Goal: Transaction & Acquisition: Purchase product/service

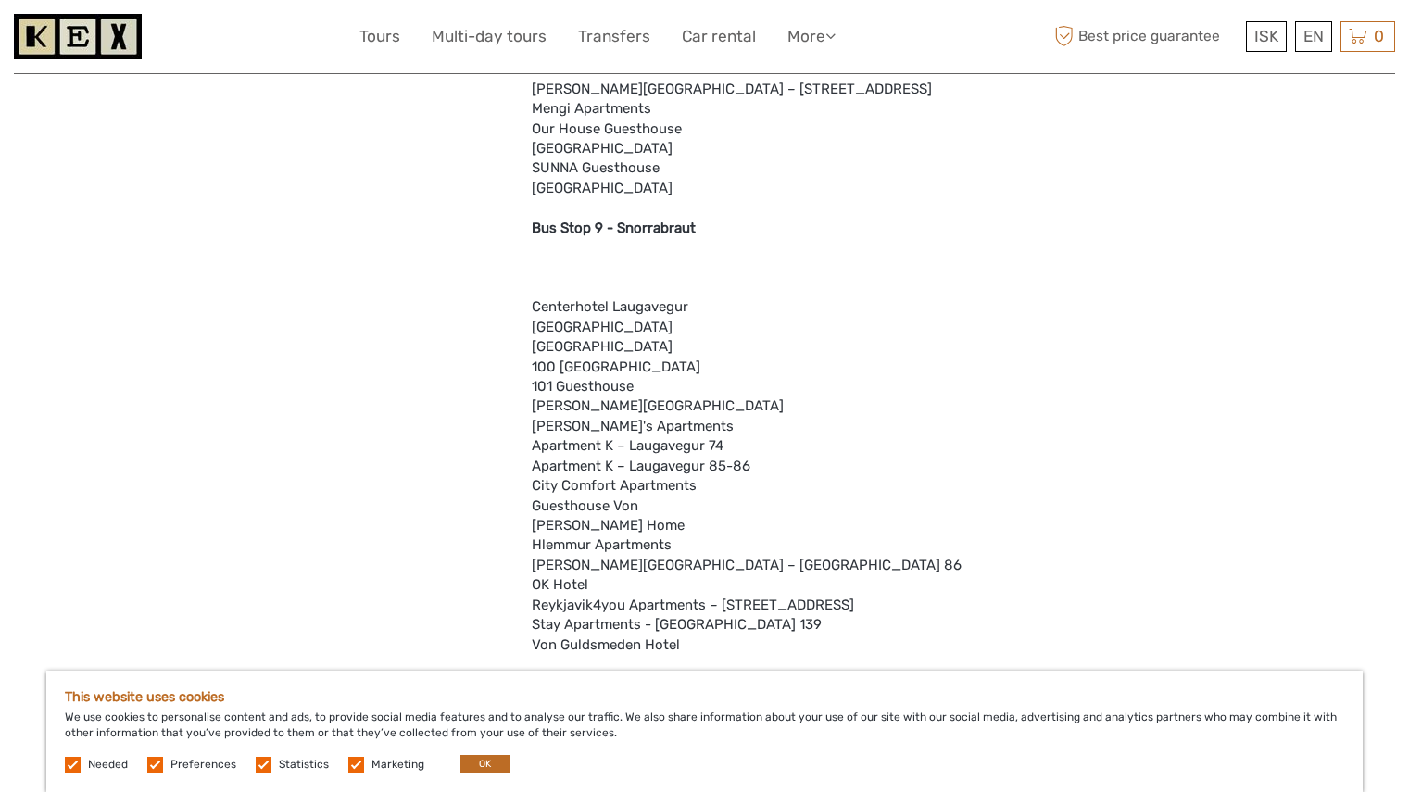
scroll to position [3233, 0]
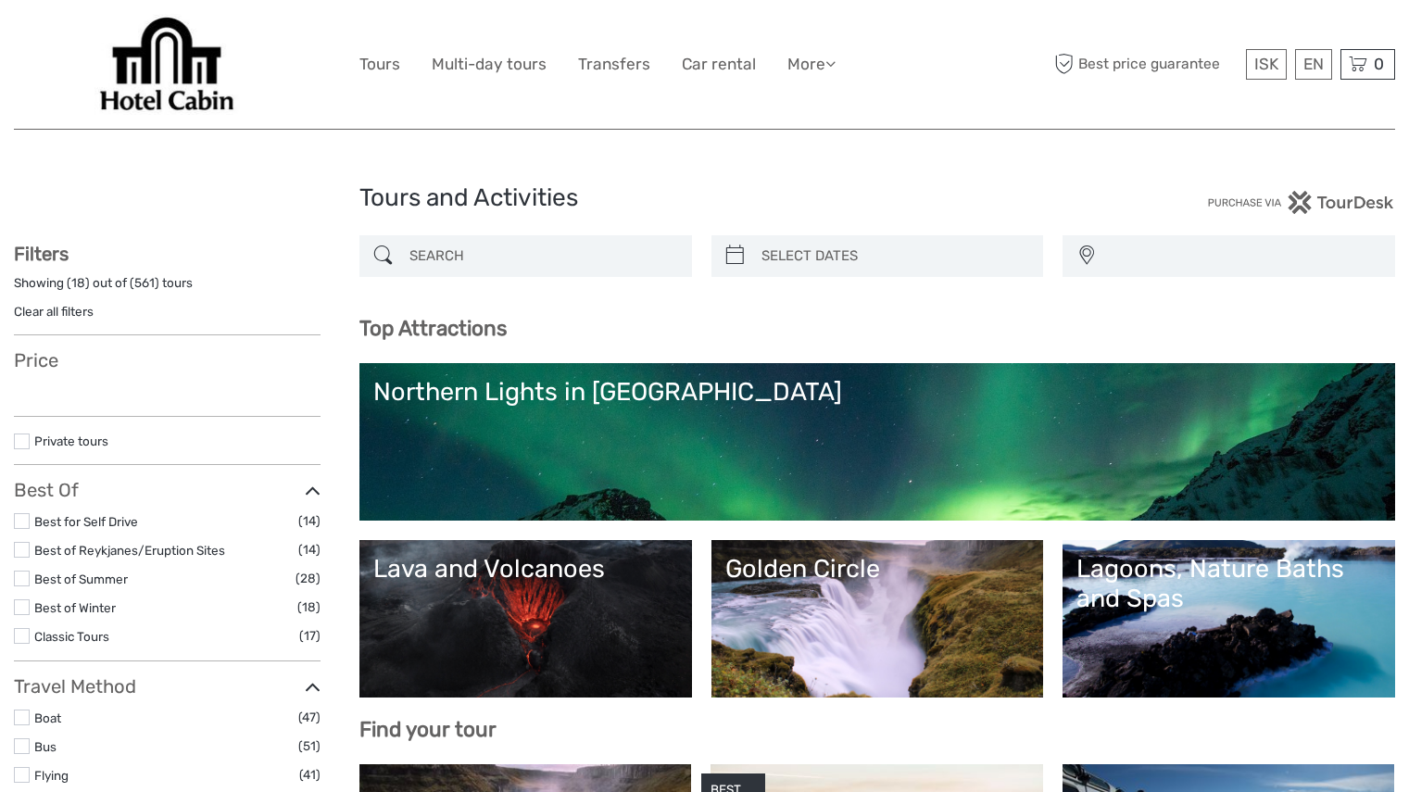
select select
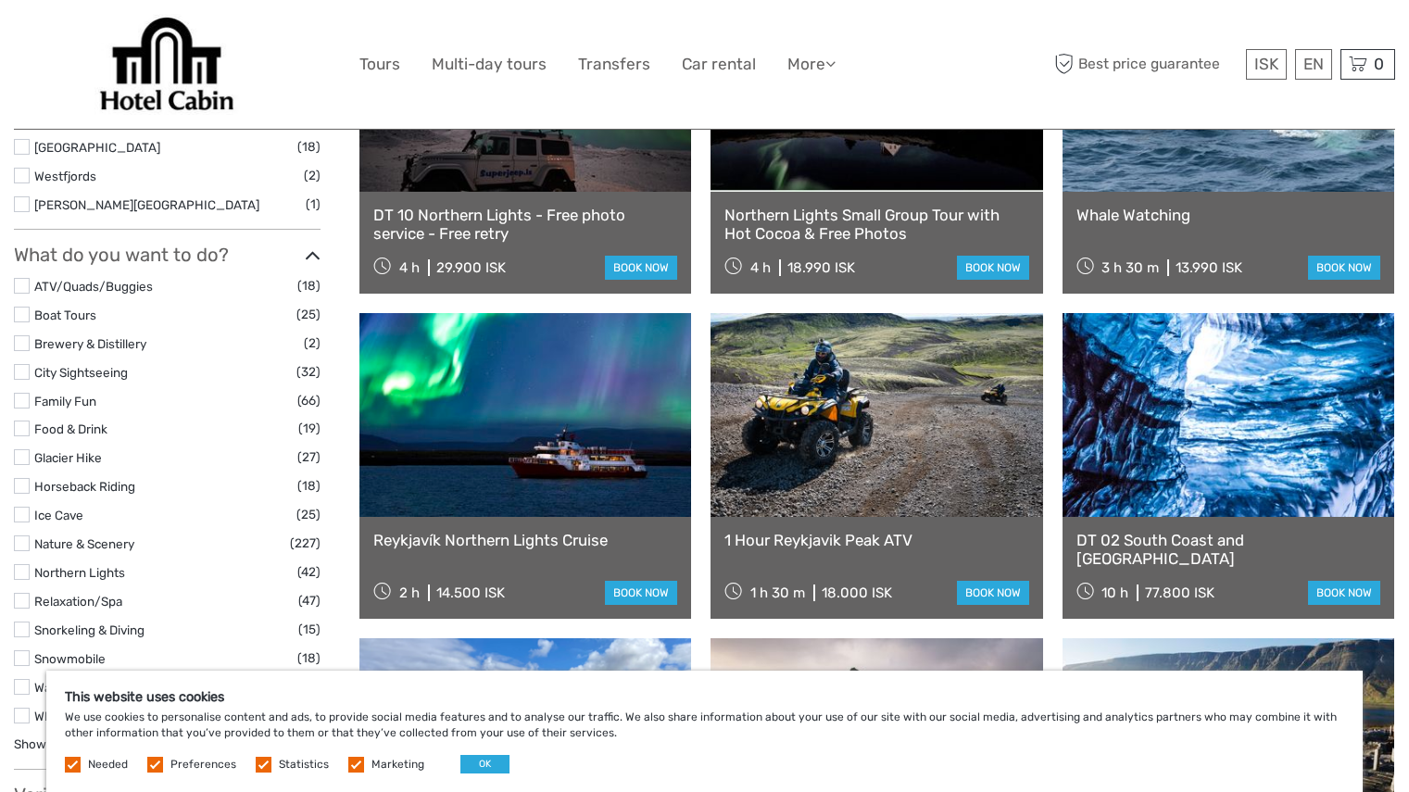
click at [793, 395] on link at bounding box center [876, 415] width 332 height 204
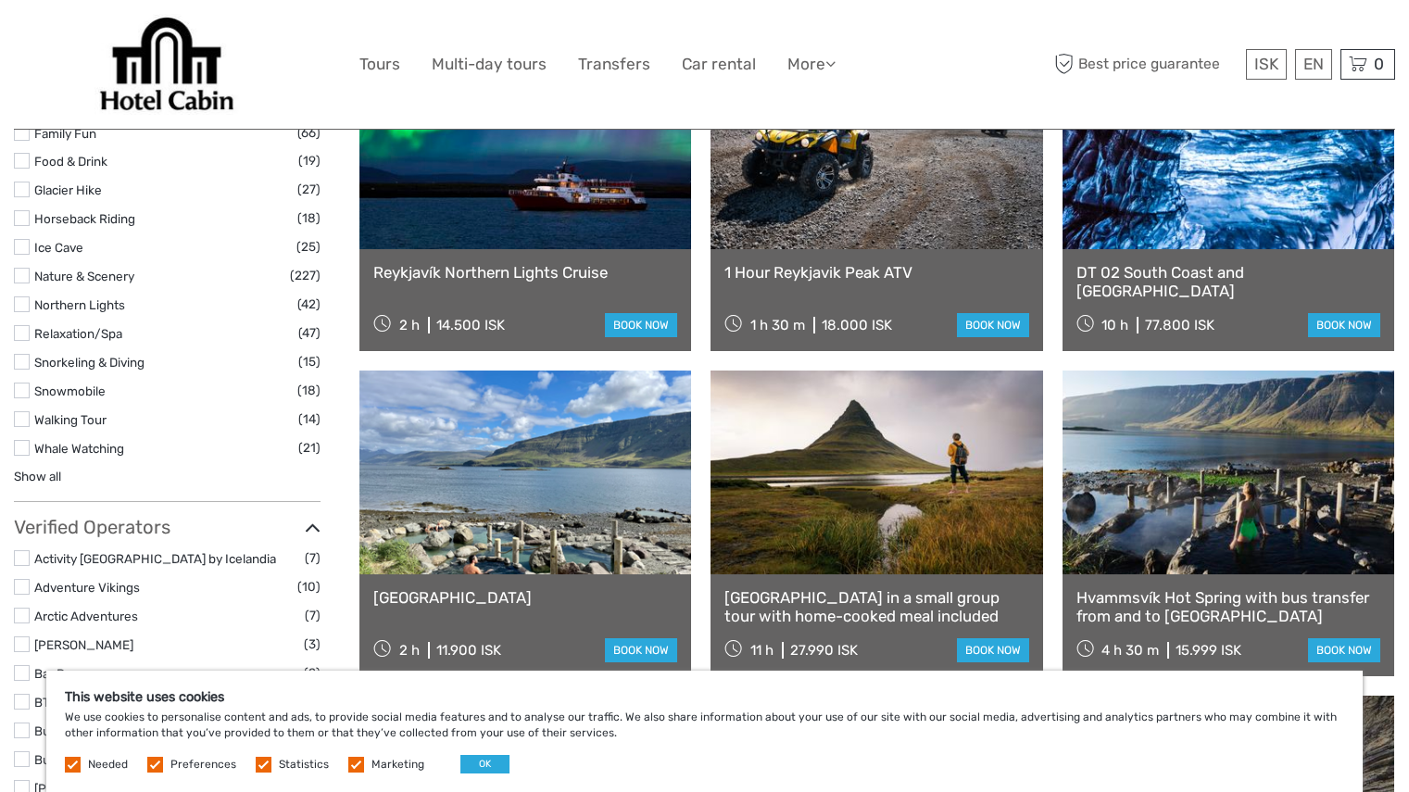
scroll to position [1774, 0]
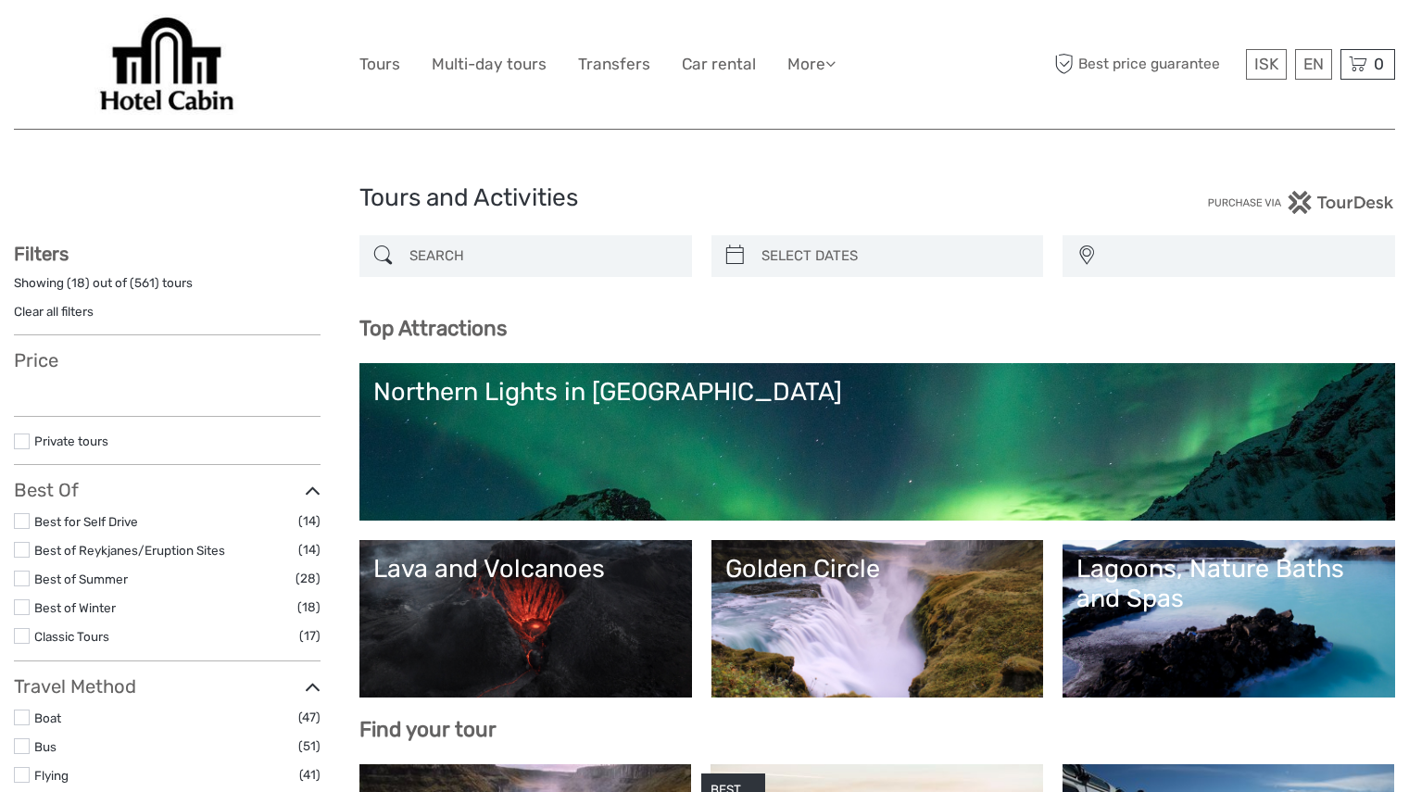
select select
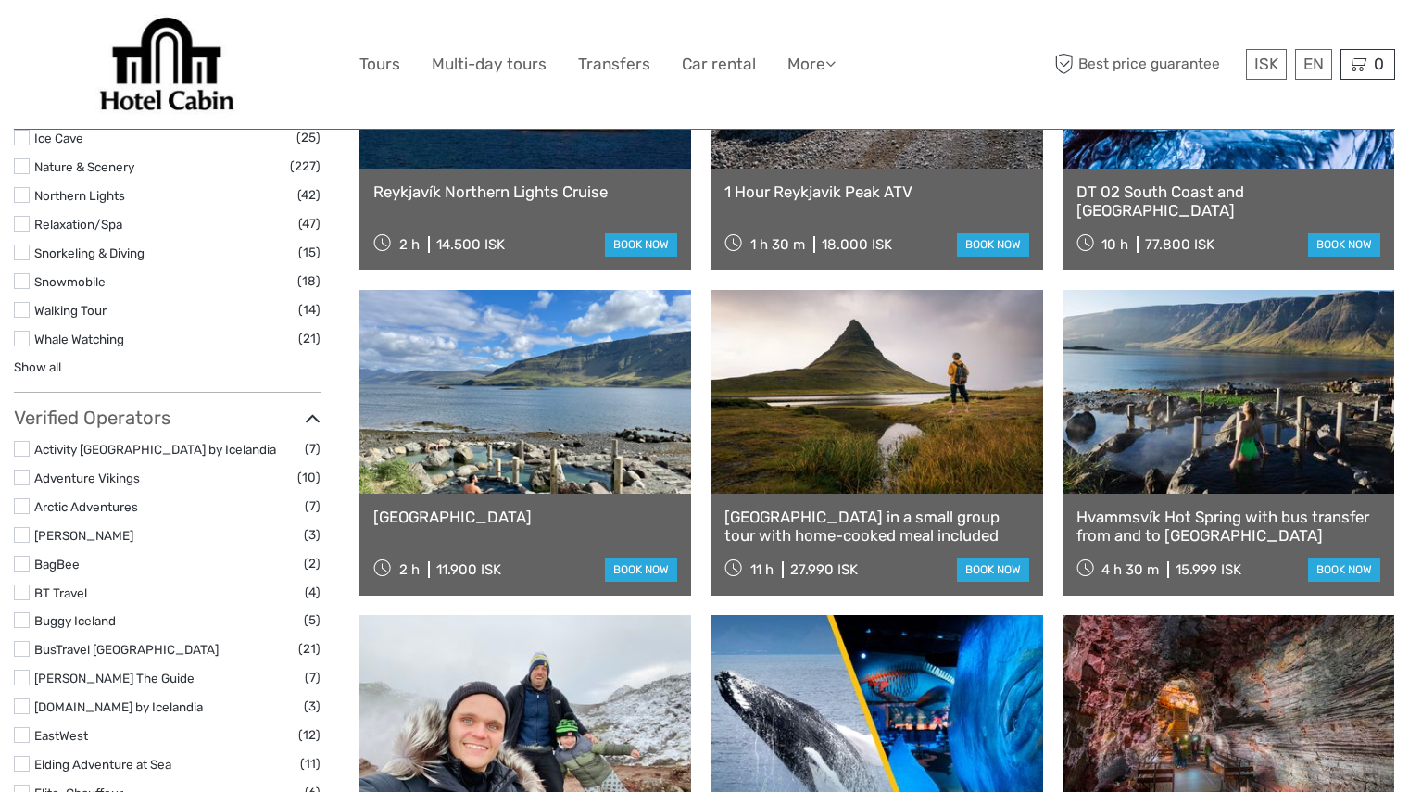
select select
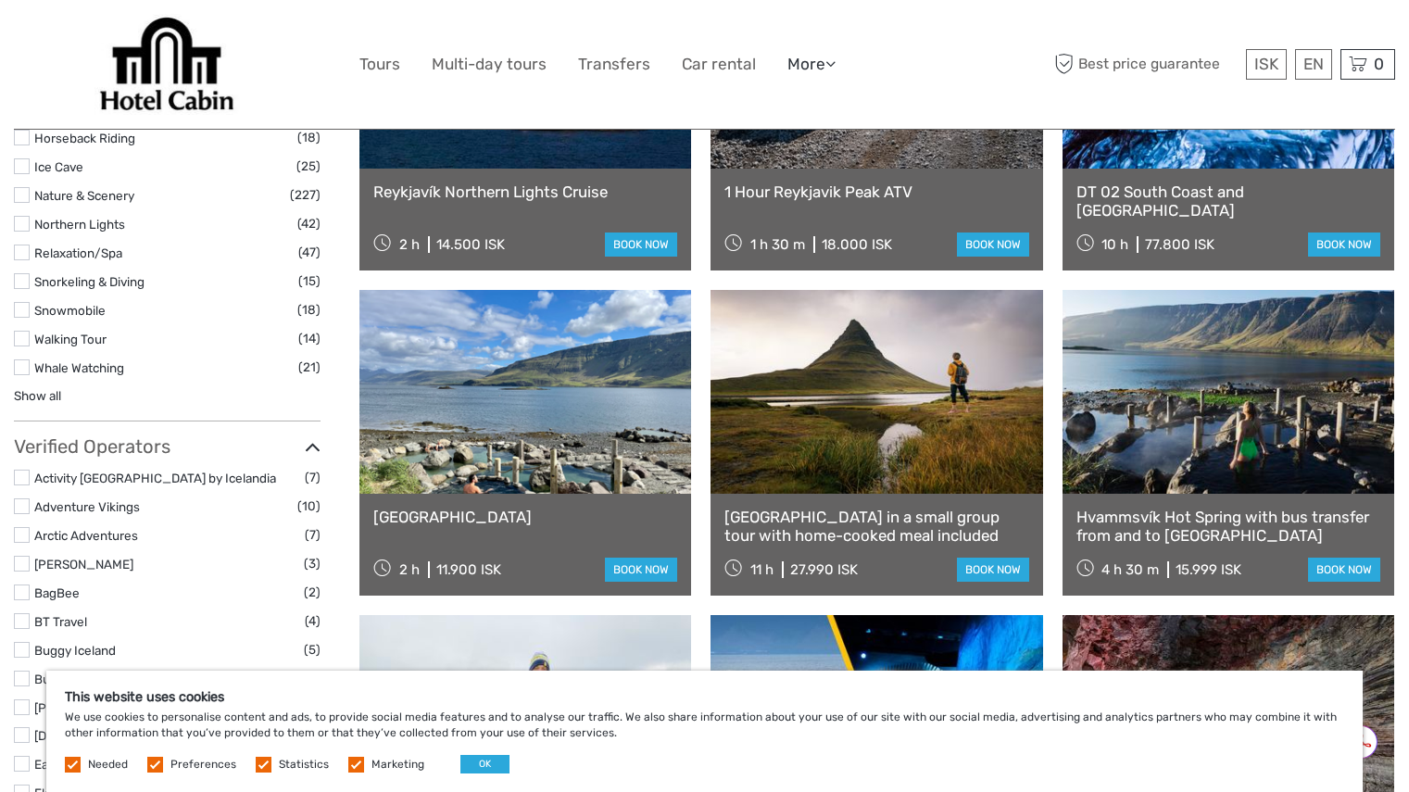
scroll to position [0, 0]
click at [822, 65] on link "More" at bounding box center [811, 64] width 48 height 27
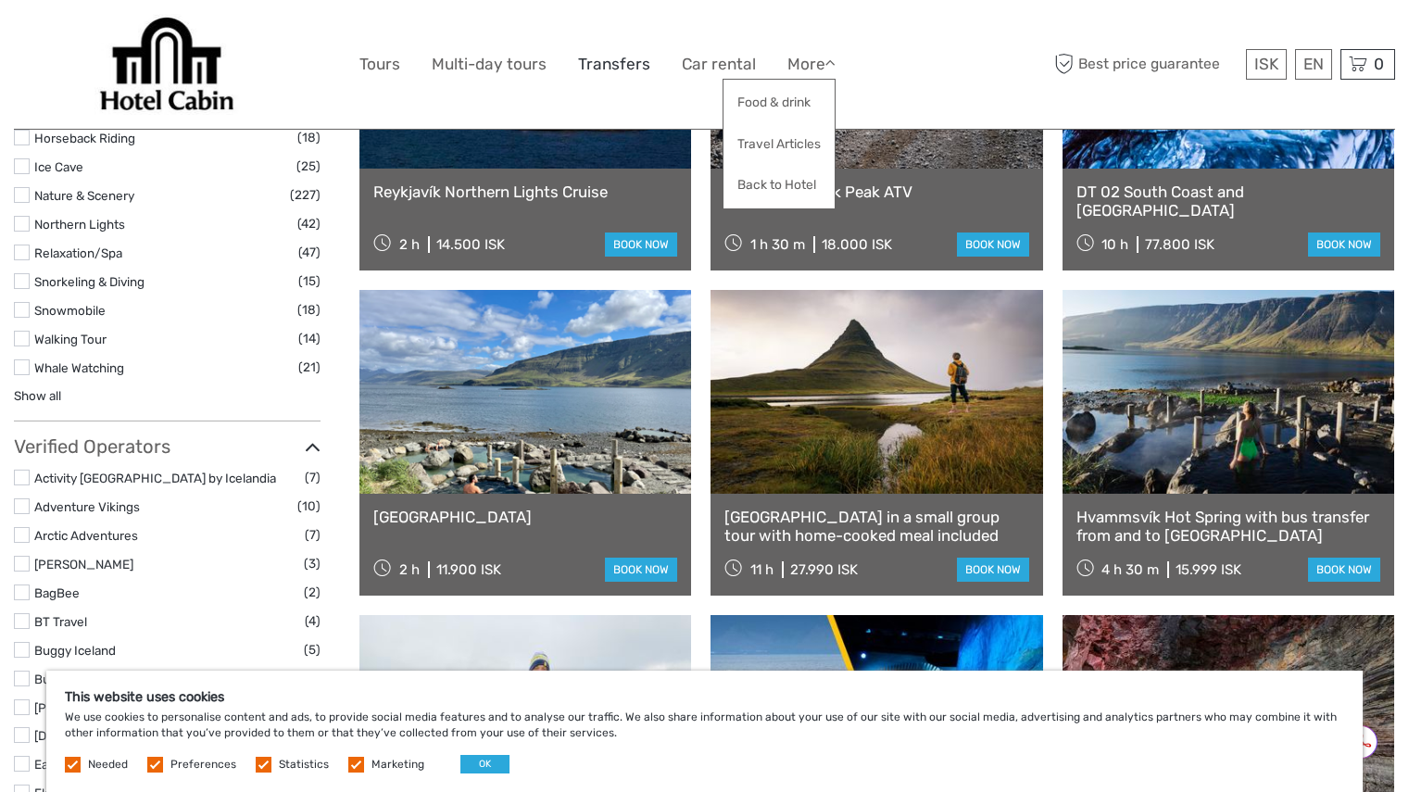
click at [619, 64] on link "Transfers" at bounding box center [614, 64] width 72 height 27
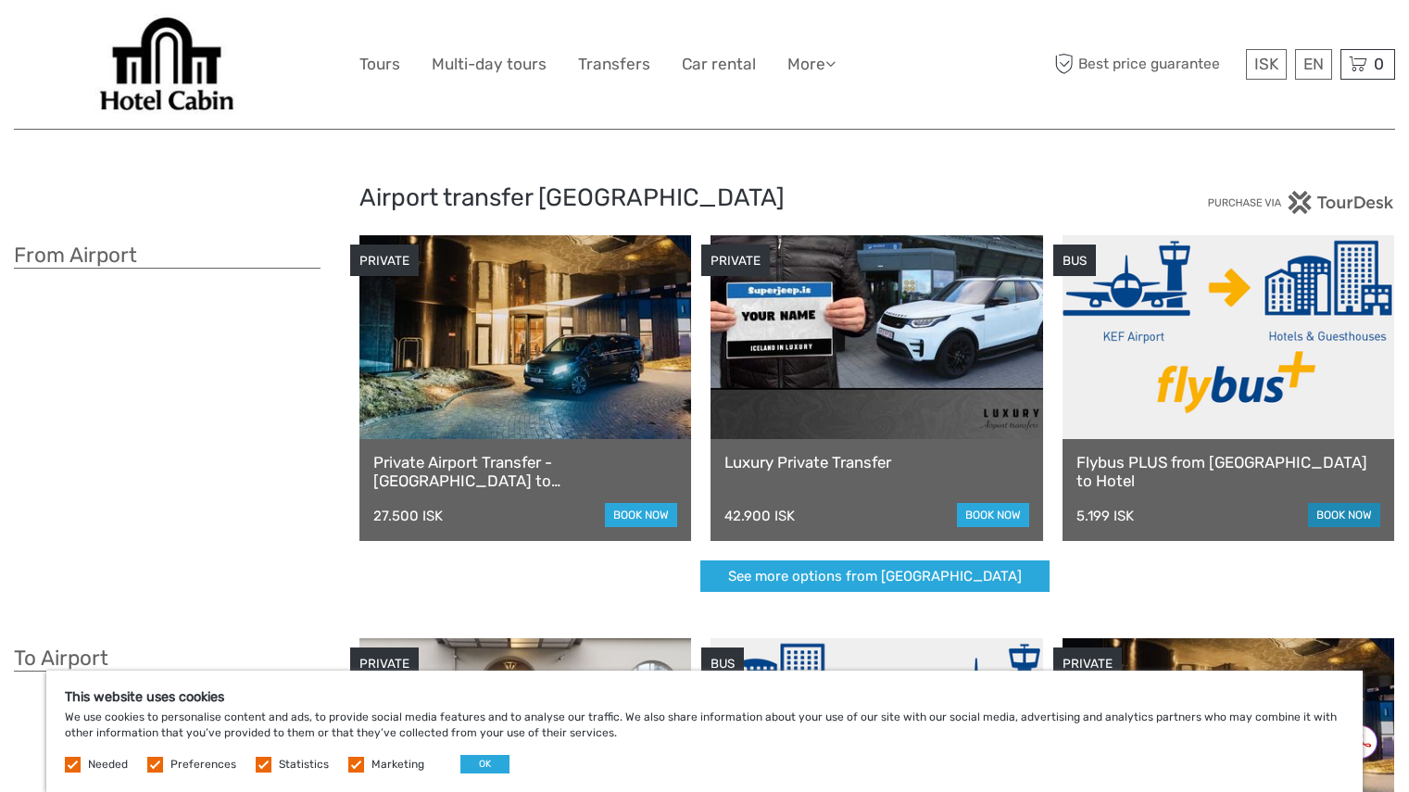
click at [1339, 515] on link "book now" at bounding box center [1344, 515] width 72 height 24
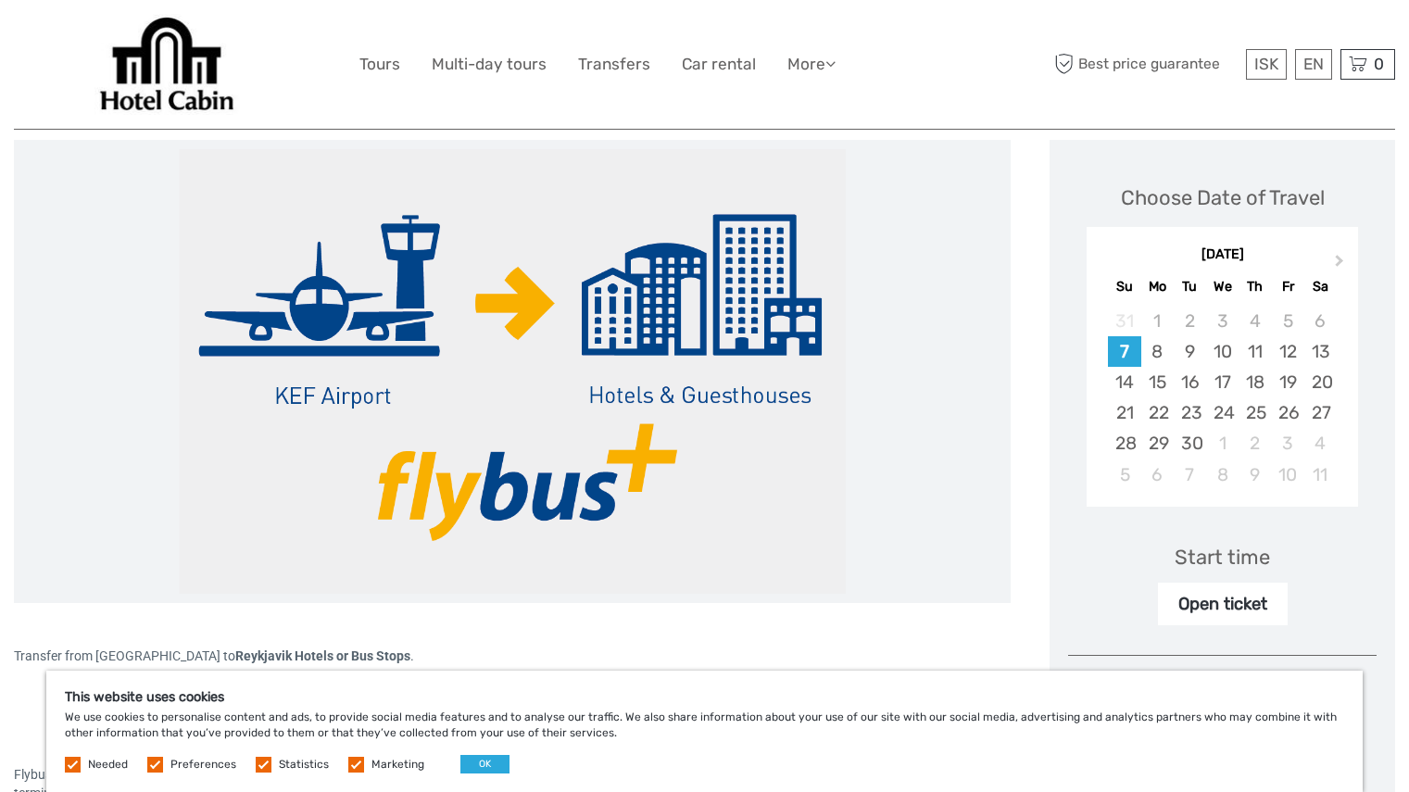
scroll to position [231, 0]
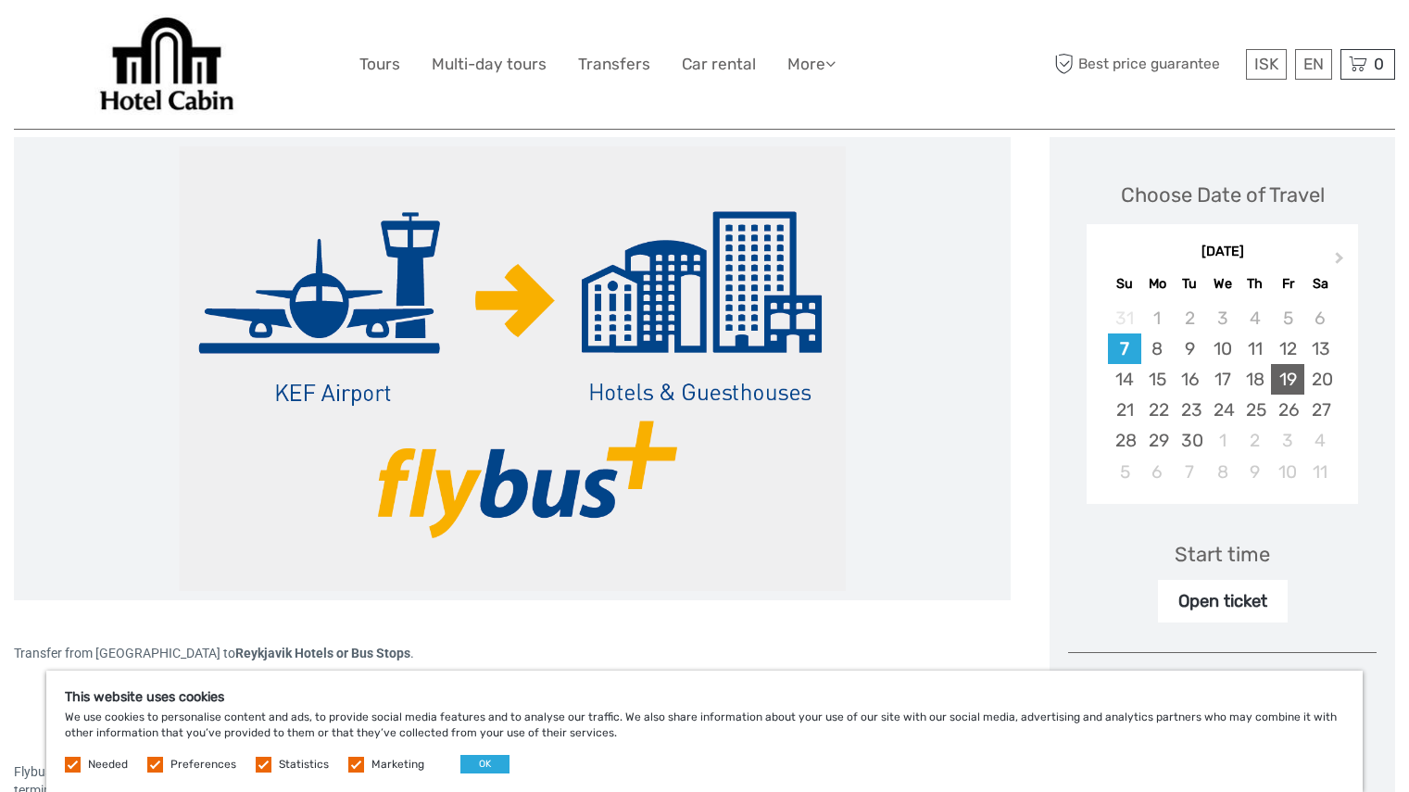
click at [1290, 373] on div "19" at bounding box center [1287, 379] width 32 height 31
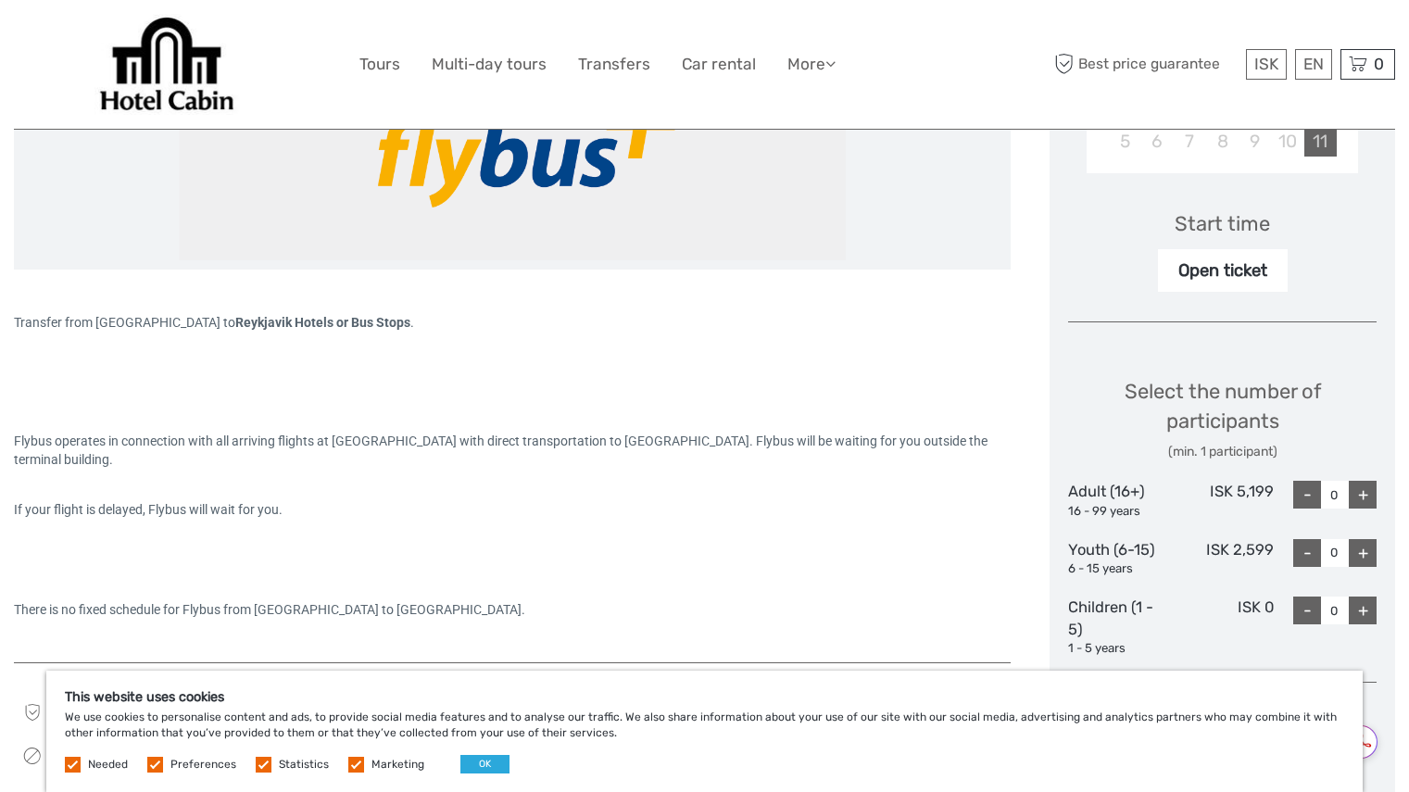
scroll to position [562, 0]
click at [1364, 492] on div "+" at bounding box center [1362, 494] width 28 height 28
type input "1"
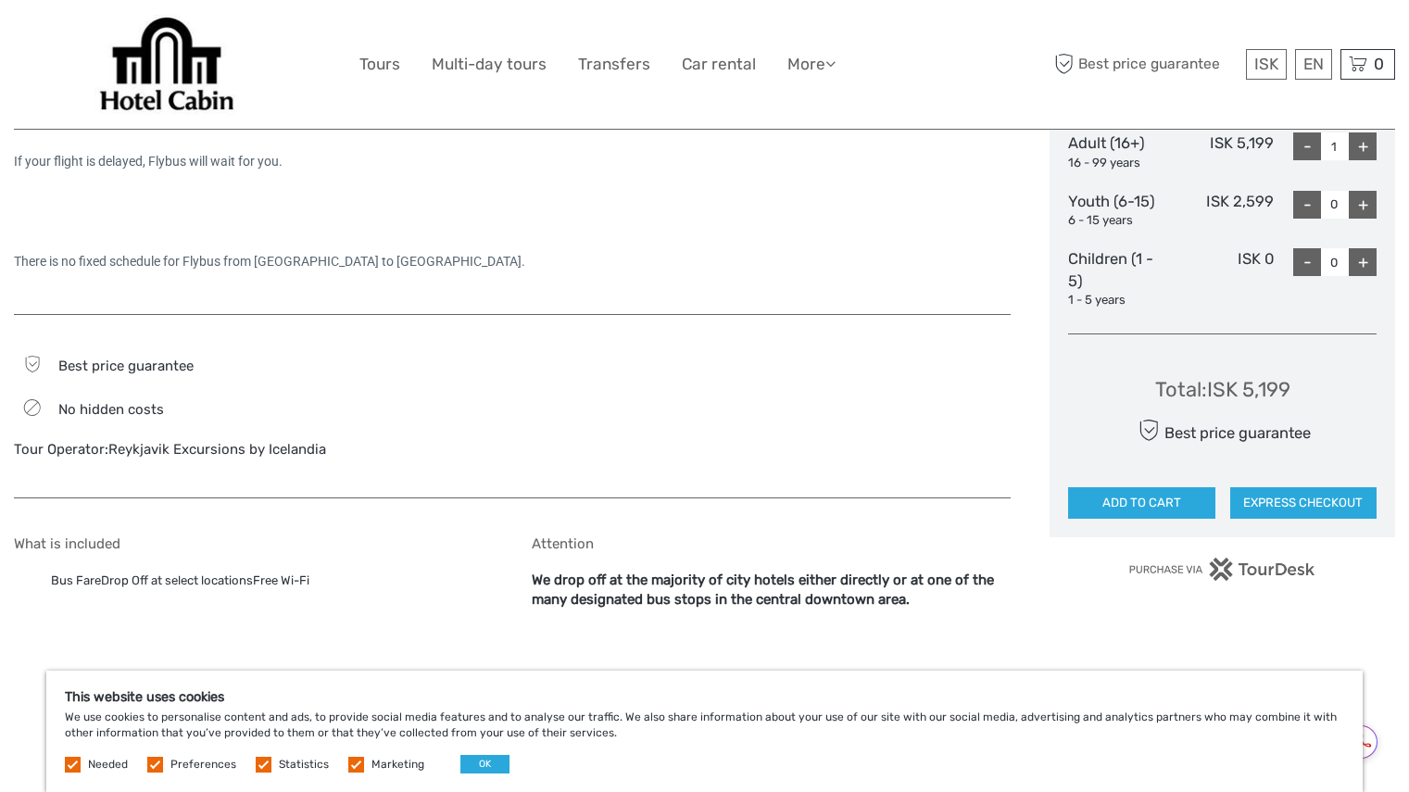
scroll to position [915, 0]
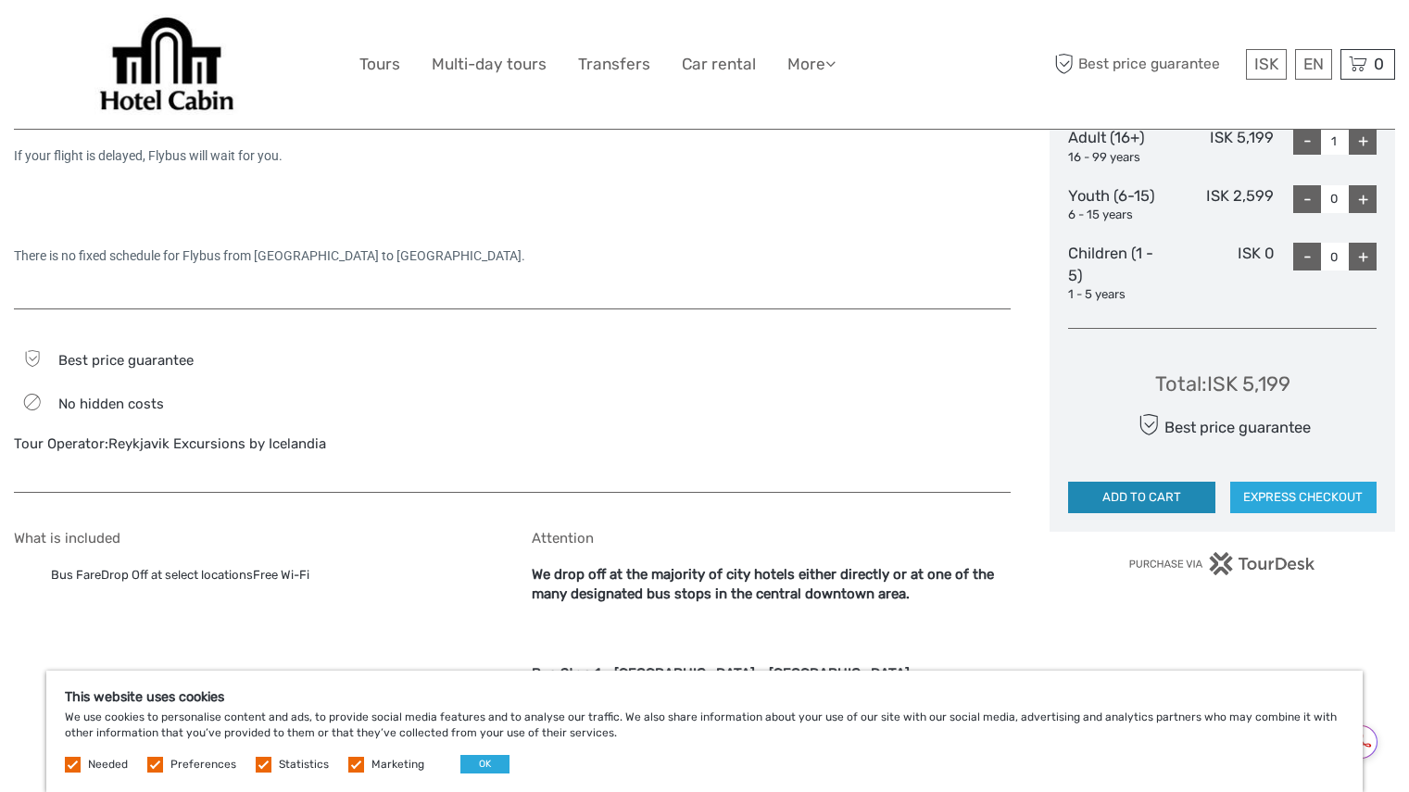
click at [1151, 498] on button "ADD TO CART" at bounding box center [1141, 497] width 146 height 31
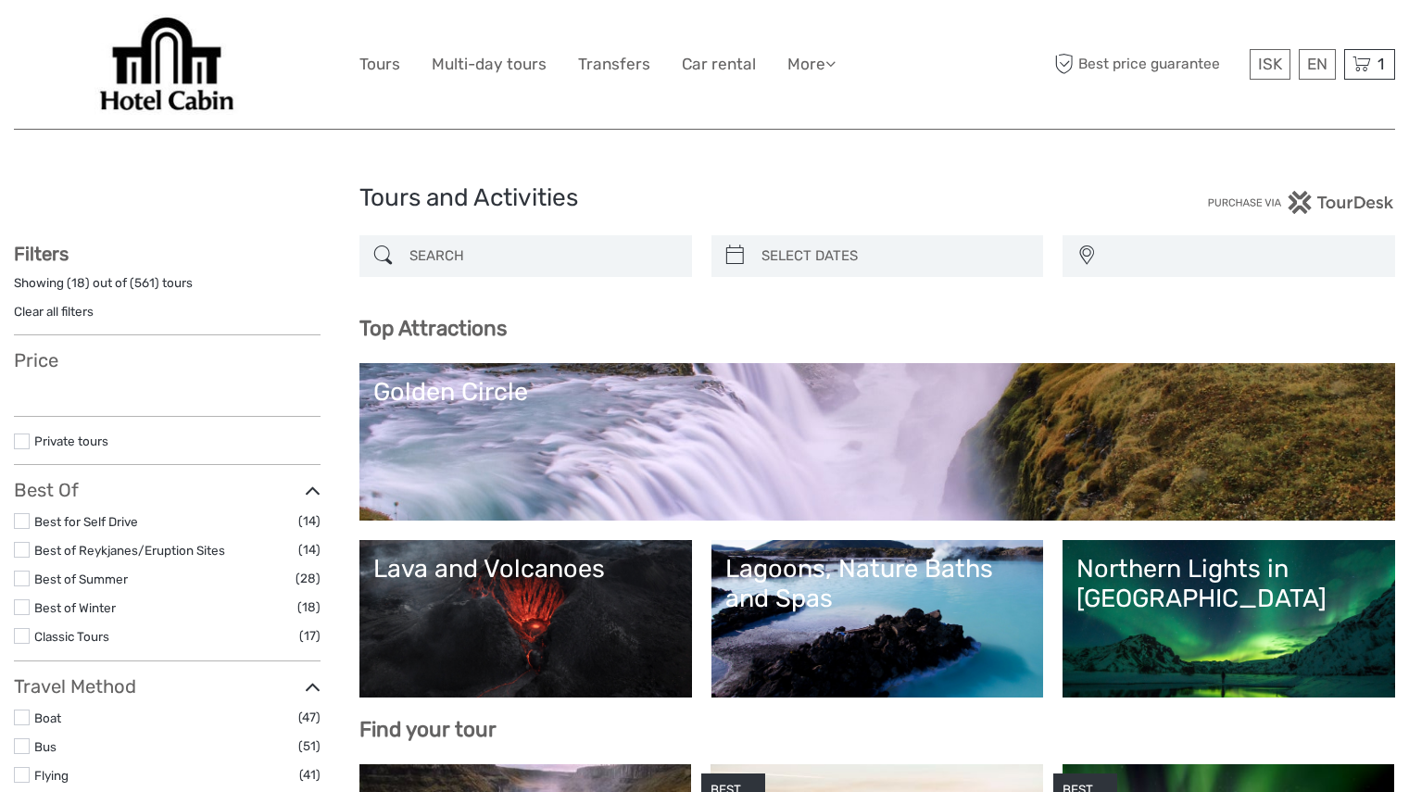
select select
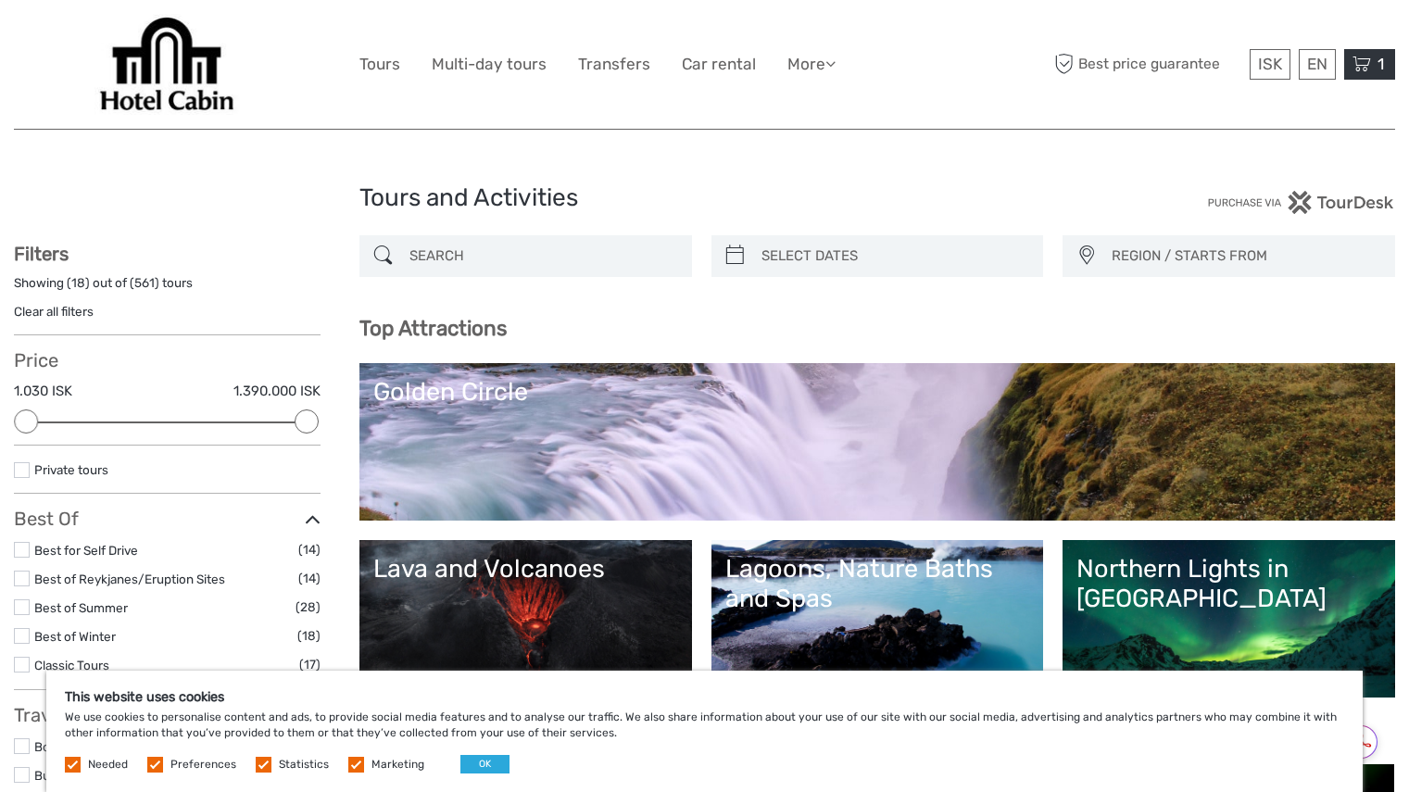
click at [1380, 69] on span "1" at bounding box center [1380, 64] width 12 height 19
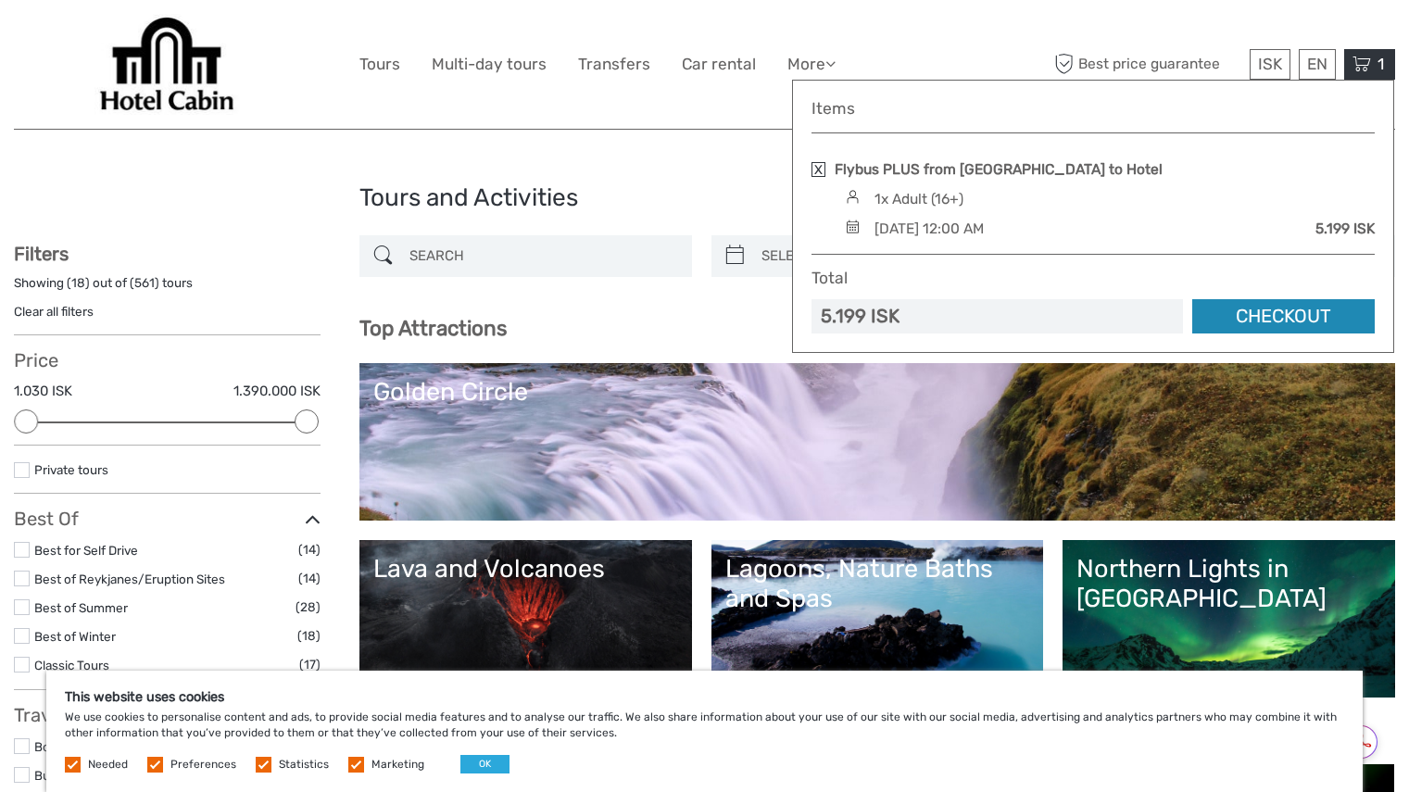
click at [1285, 314] on link "Checkout" at bounding box center [1283, 316] width 182 height 34
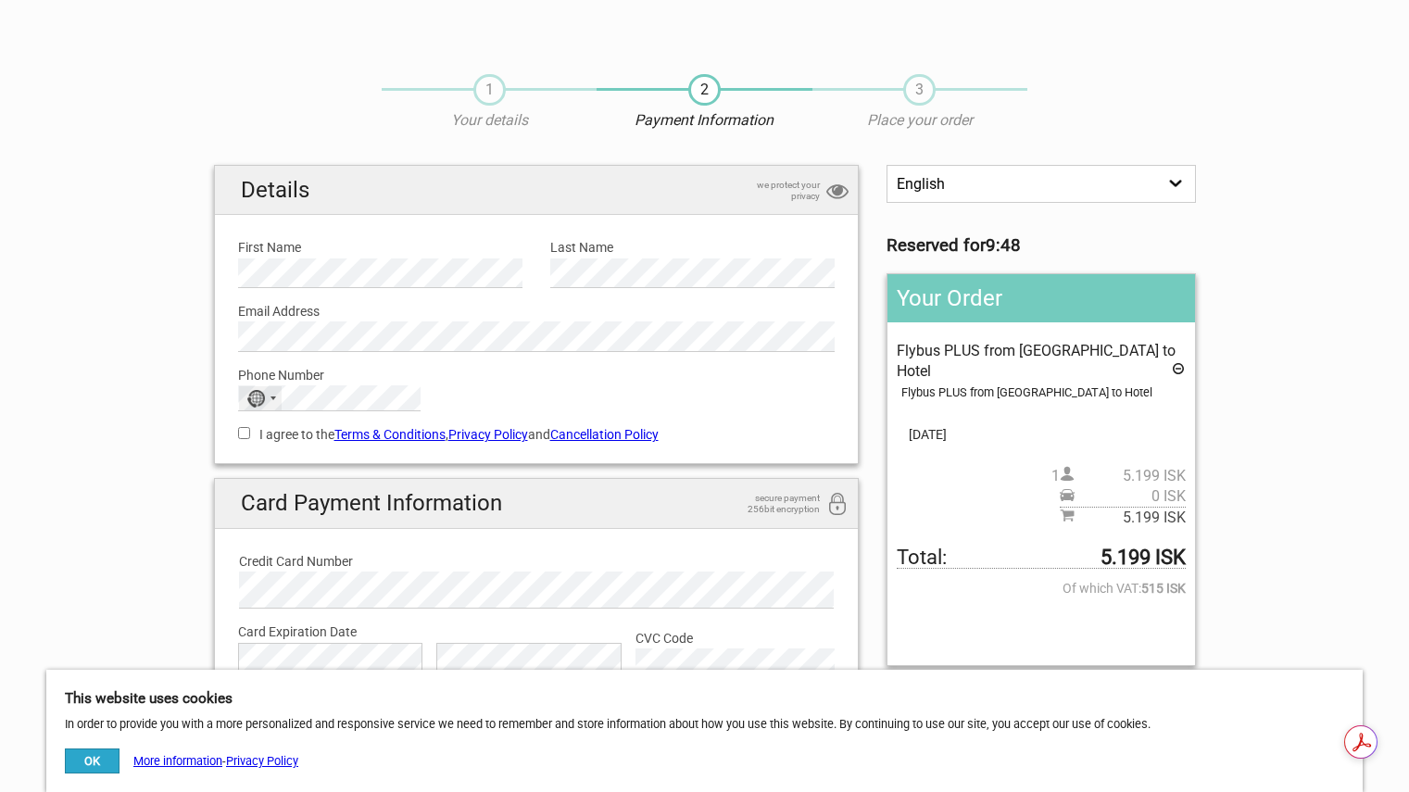
click at [273, 401] on div "No country selected" at bounding box center [260, 398] width 43 height 24
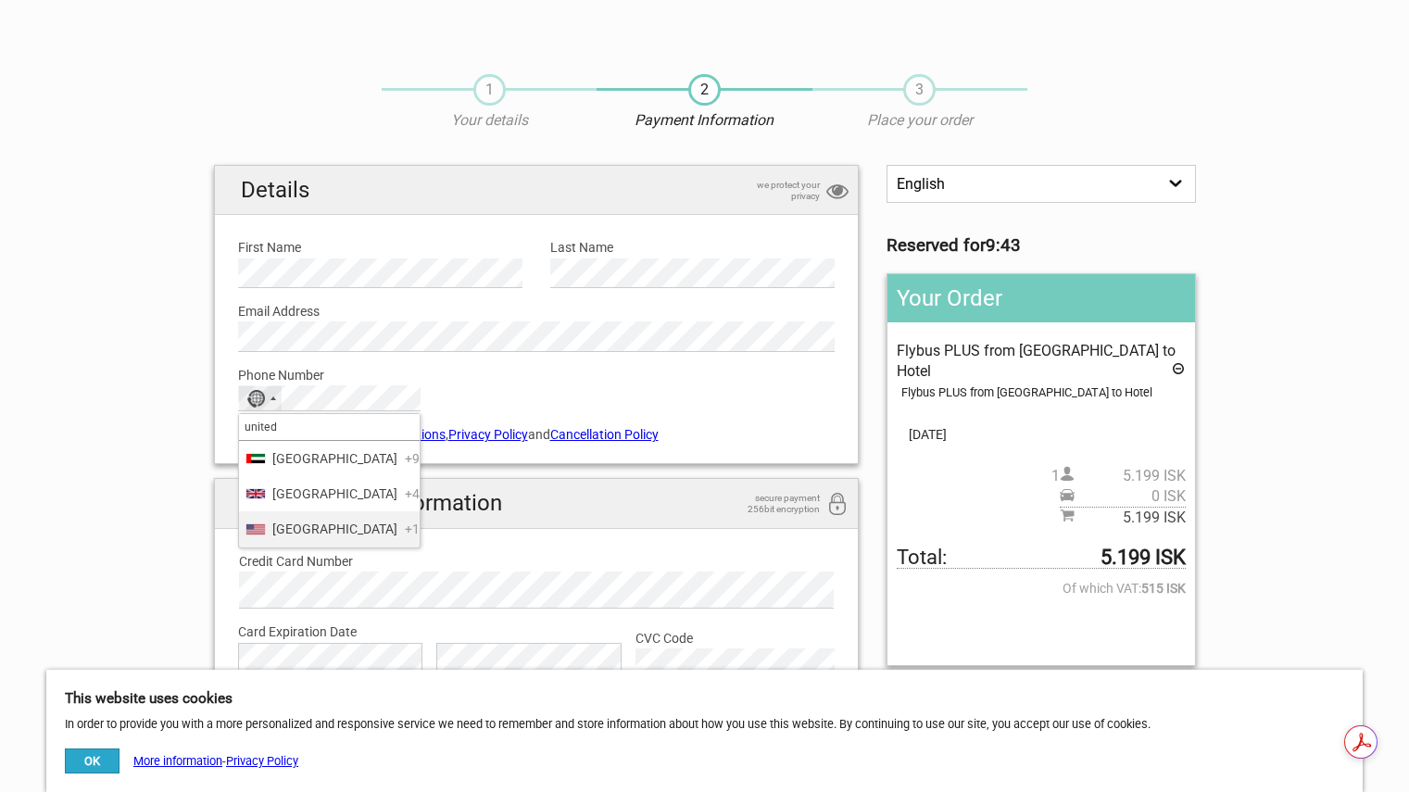
type input "united"
click at [307, 539] on span "[GEOGRAPHIC_DATA]" at bounding box center [334, 529] width 125 height 20
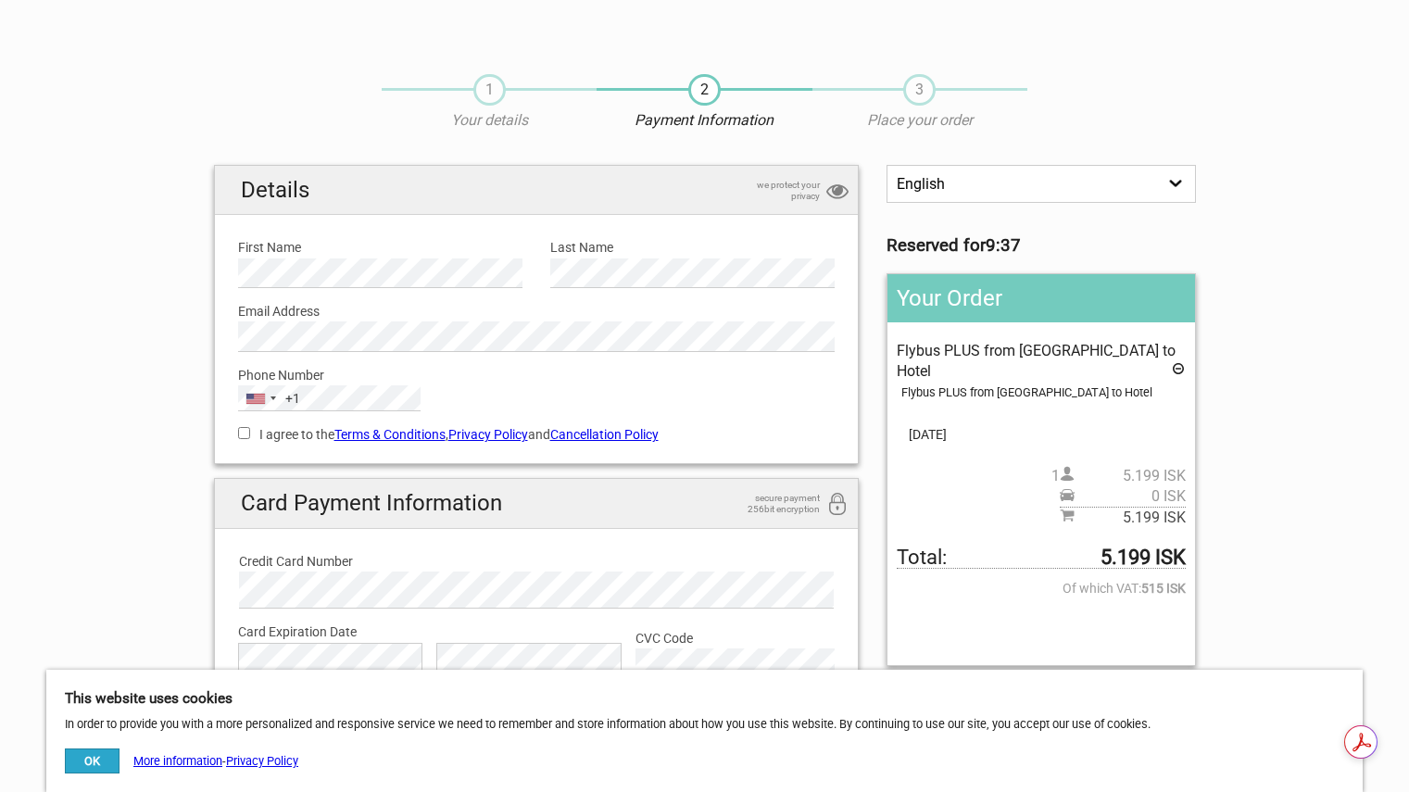
click at [249, 432] on input "I agree to the Terms & Conditions , Privacy Policy and Cancellation Policy" at bounding box center [244, 433] width 12 height 12
checkbox input "true"
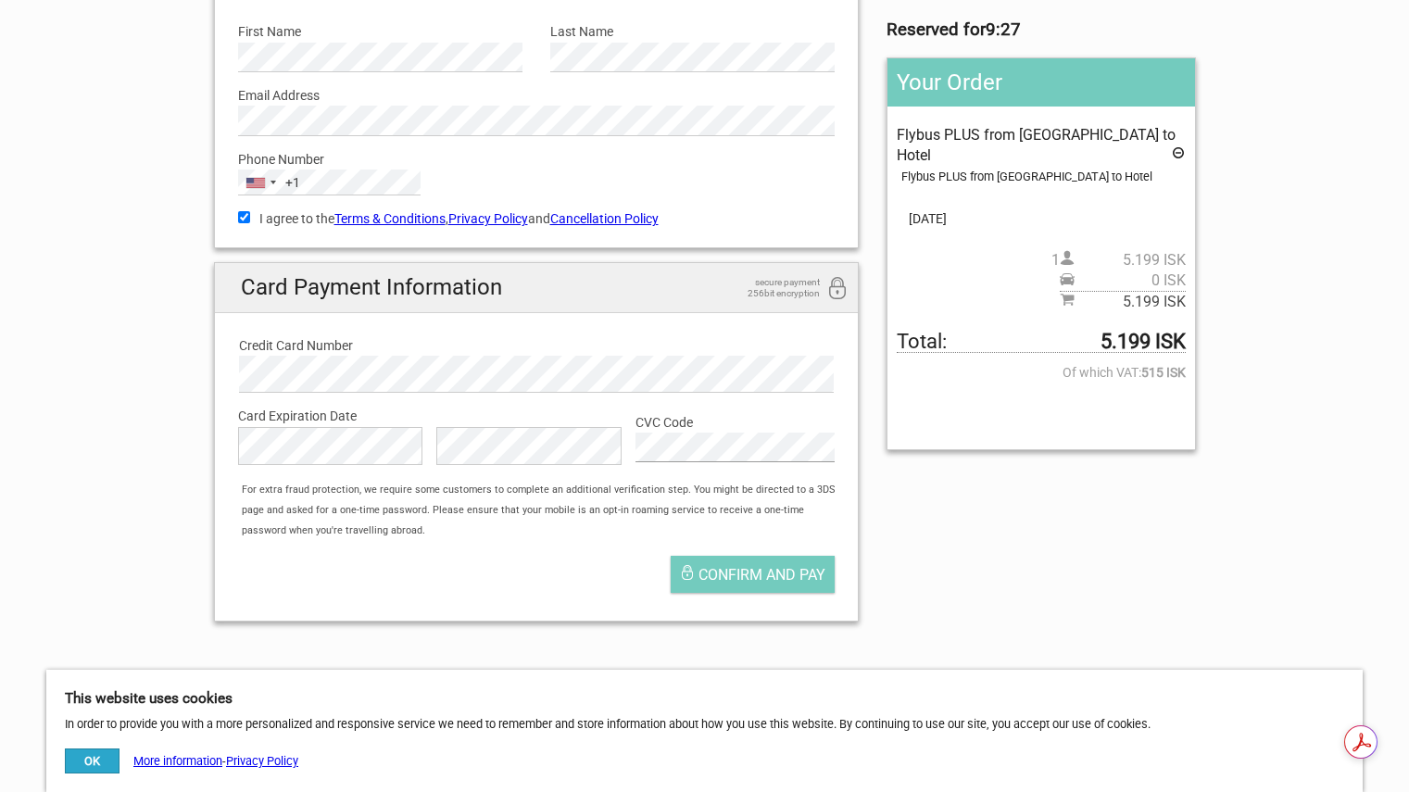
scroll to position [224, 0]
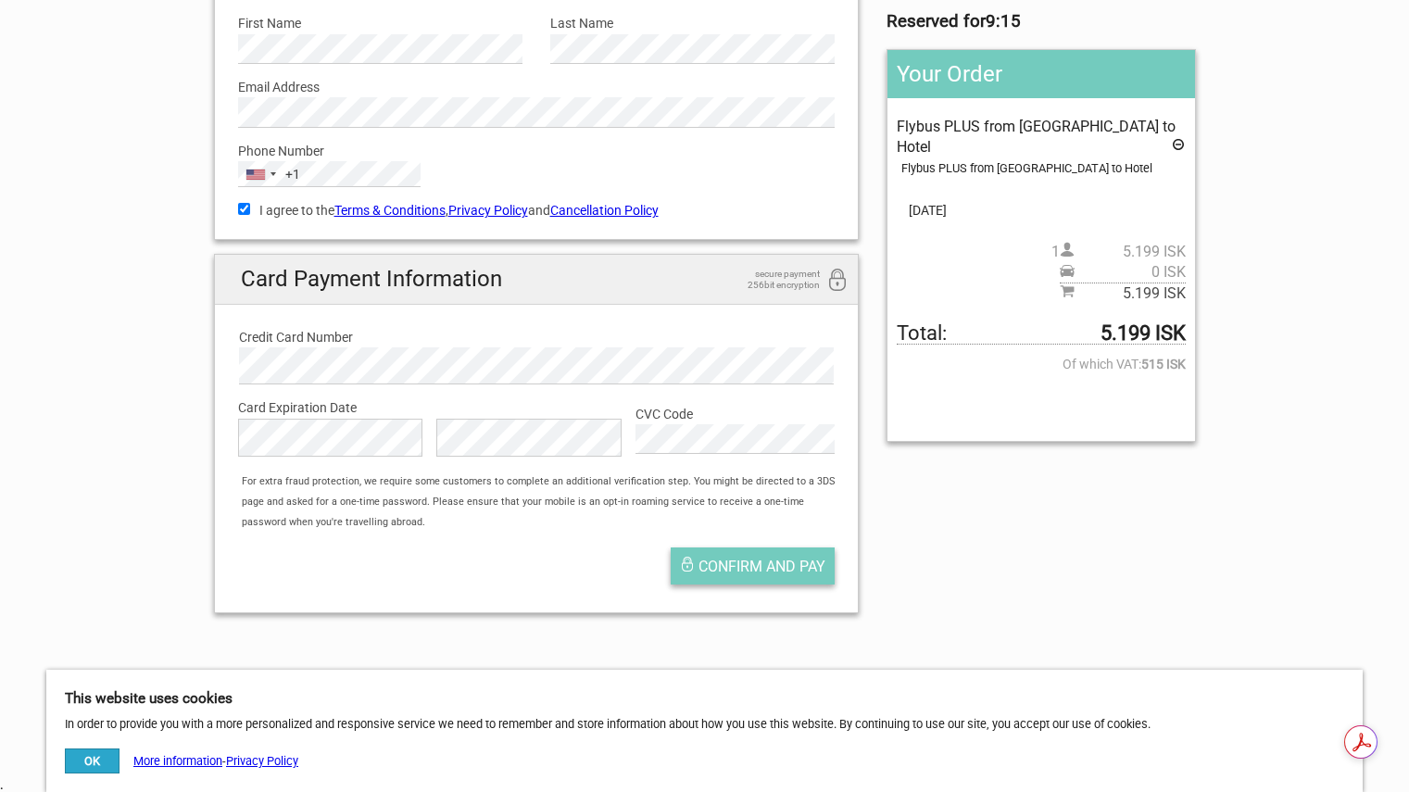
click at [756, 569] on span "Confirm and pay" at bounding box center [761, 567] width 127 height 18
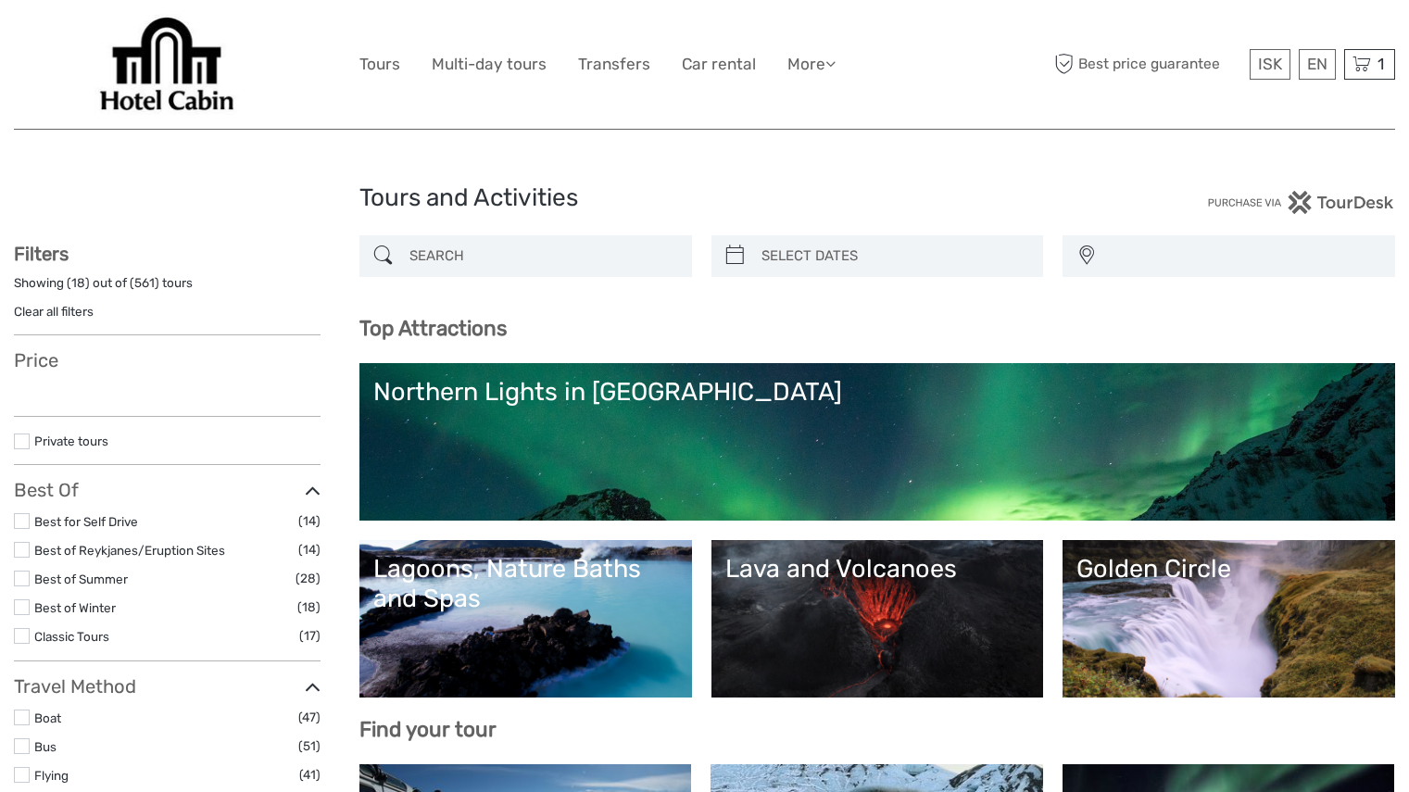
select select
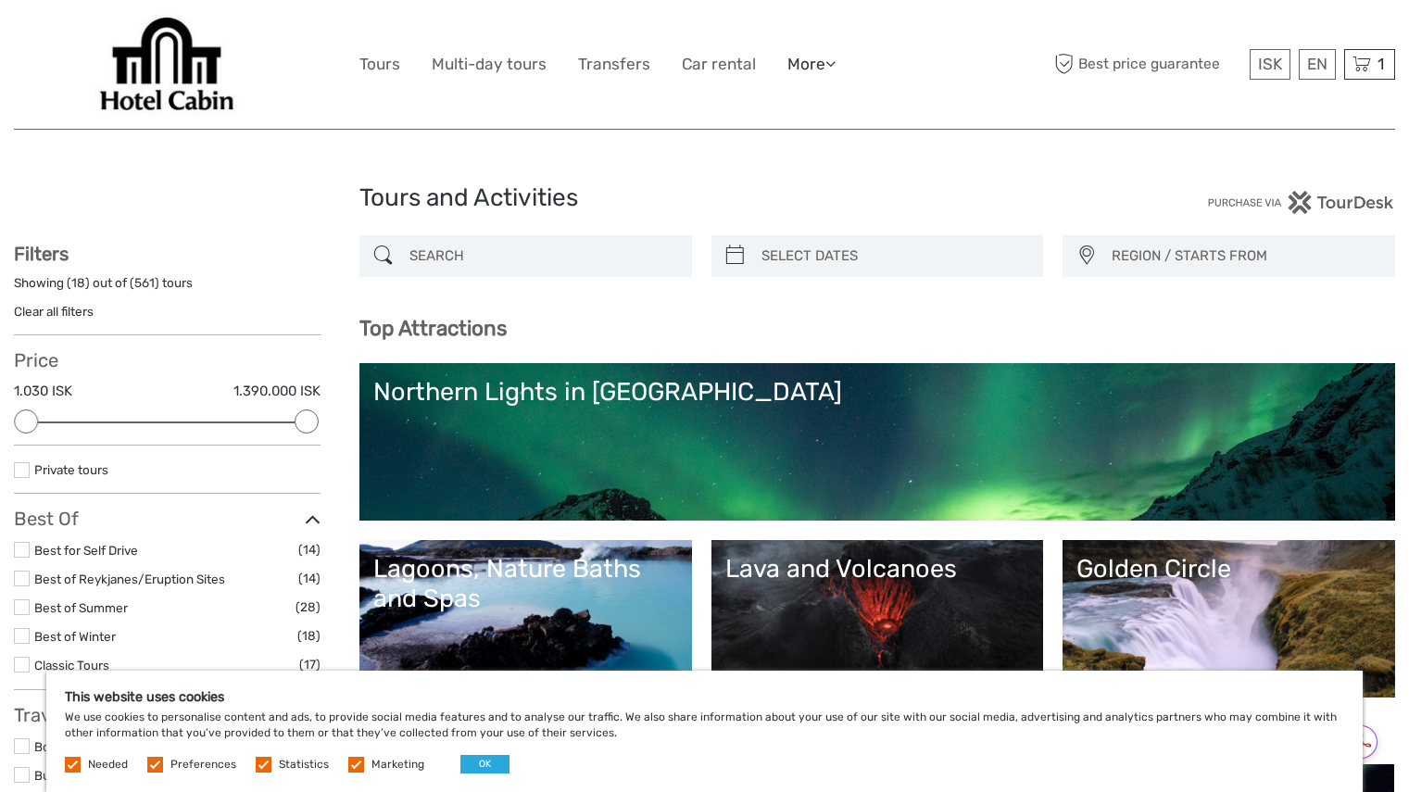
click at [796, 69] on link "More" at bounding box center [811, 64] width 48 height 27
click at [619, 63] on link "Transfers" at bounding box center [614, 64] width 72 height 27
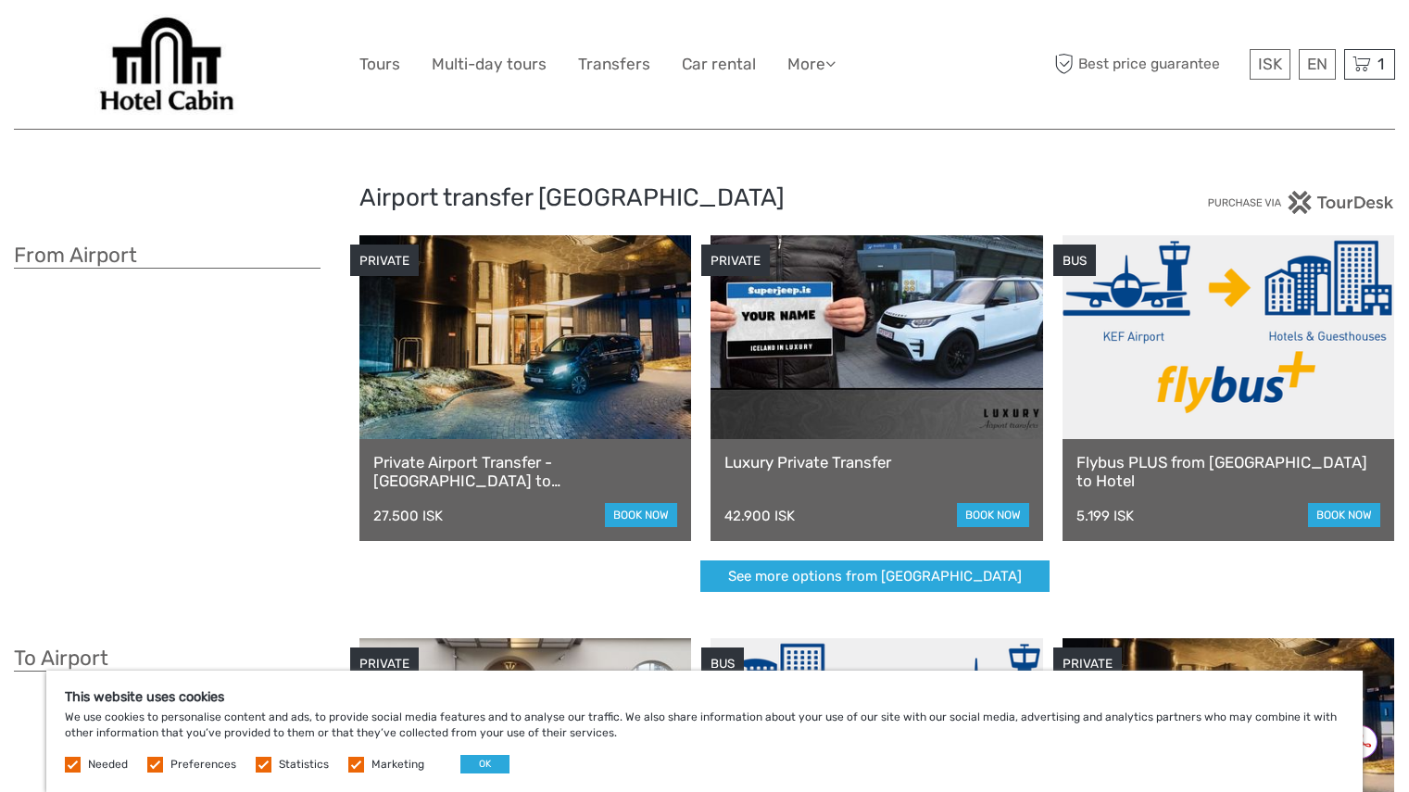
click at [1172, 459] on link "Flybus PLUS from [GEOGRAPHIC_DATA] to Hotel" at bounding box center [1228, 472] width 304 height 38
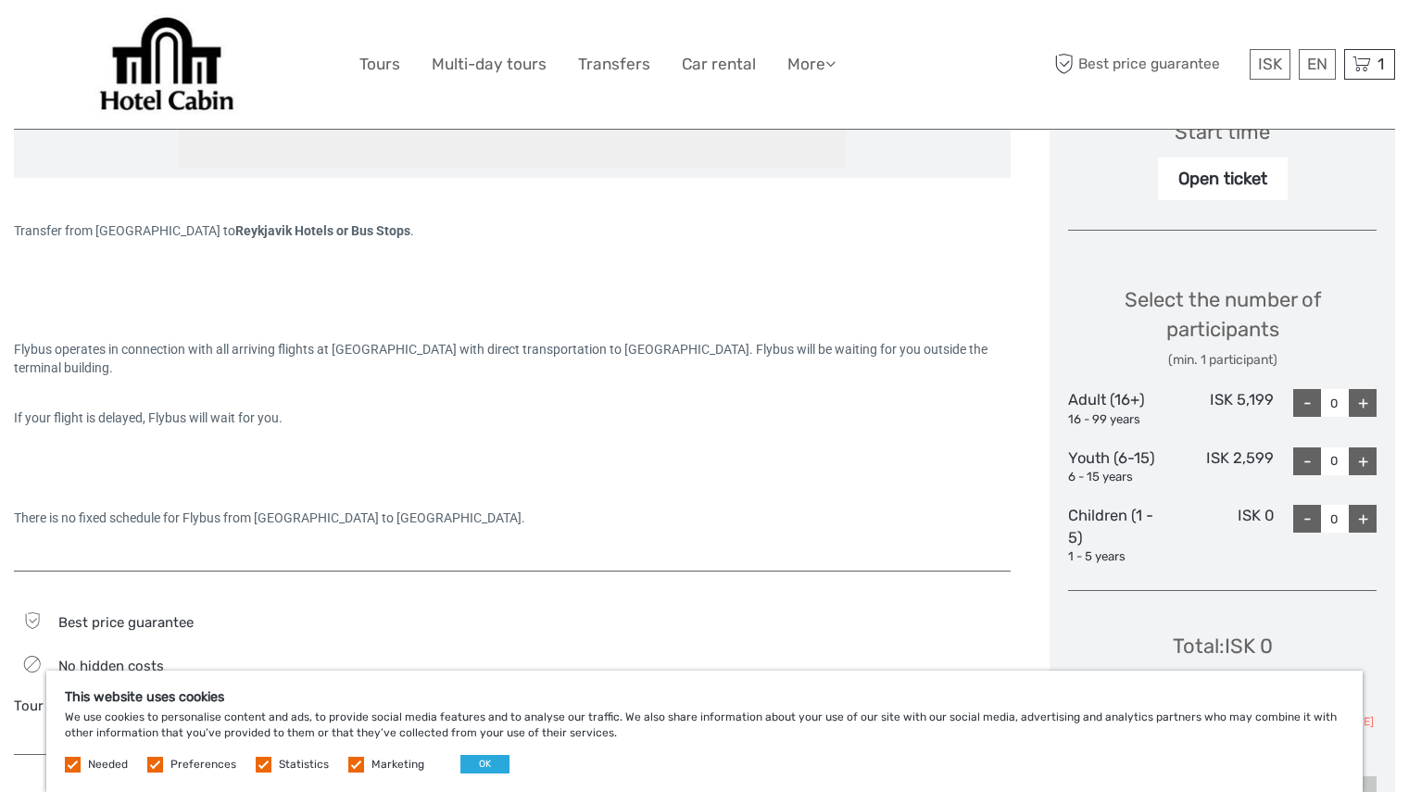
scroll to position [655, 0]
click at [619, 69] on link "Transfers" at bounding box center [614, 64] width 72 height 27
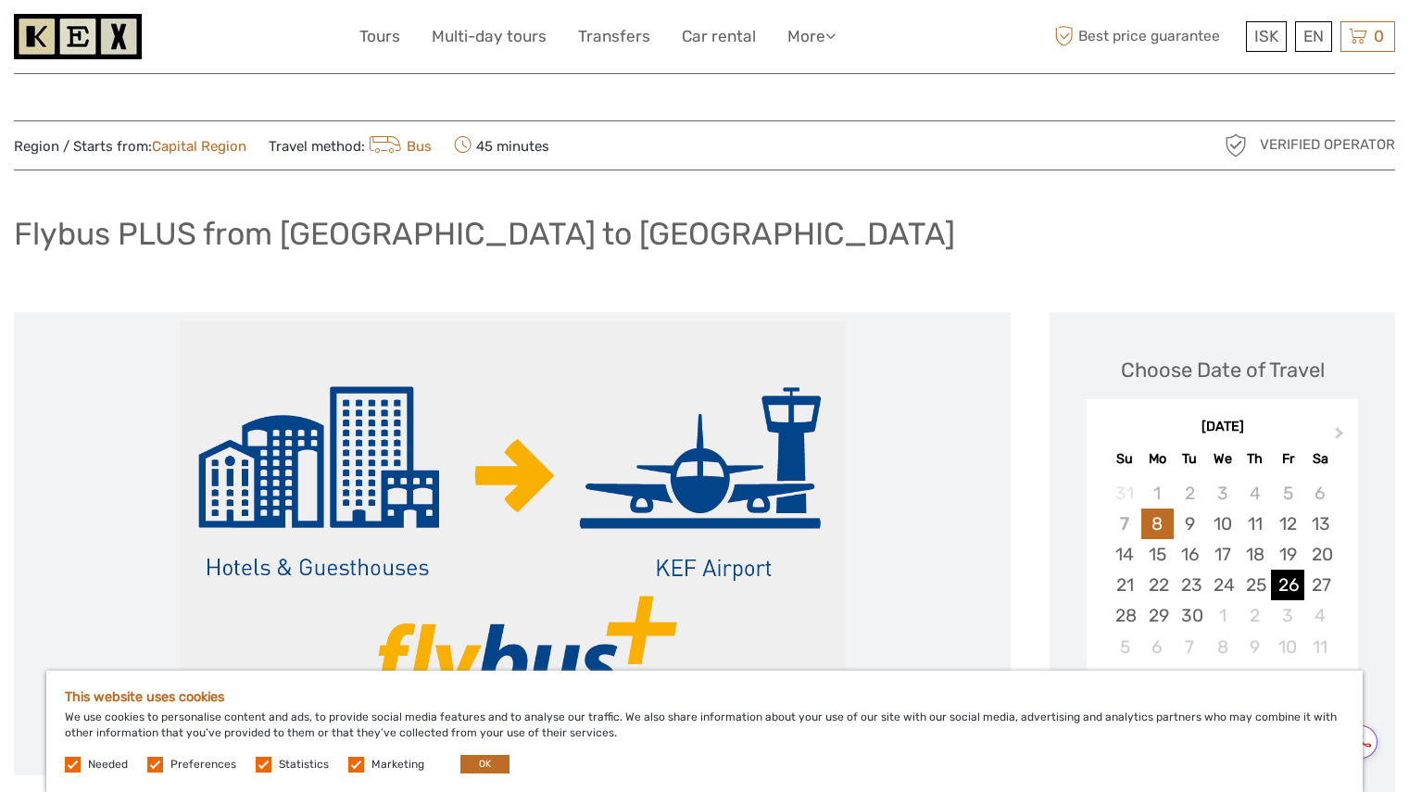
click at [1291, 583] on div "26" at bounding box center [1287, 585] width 32 height 31
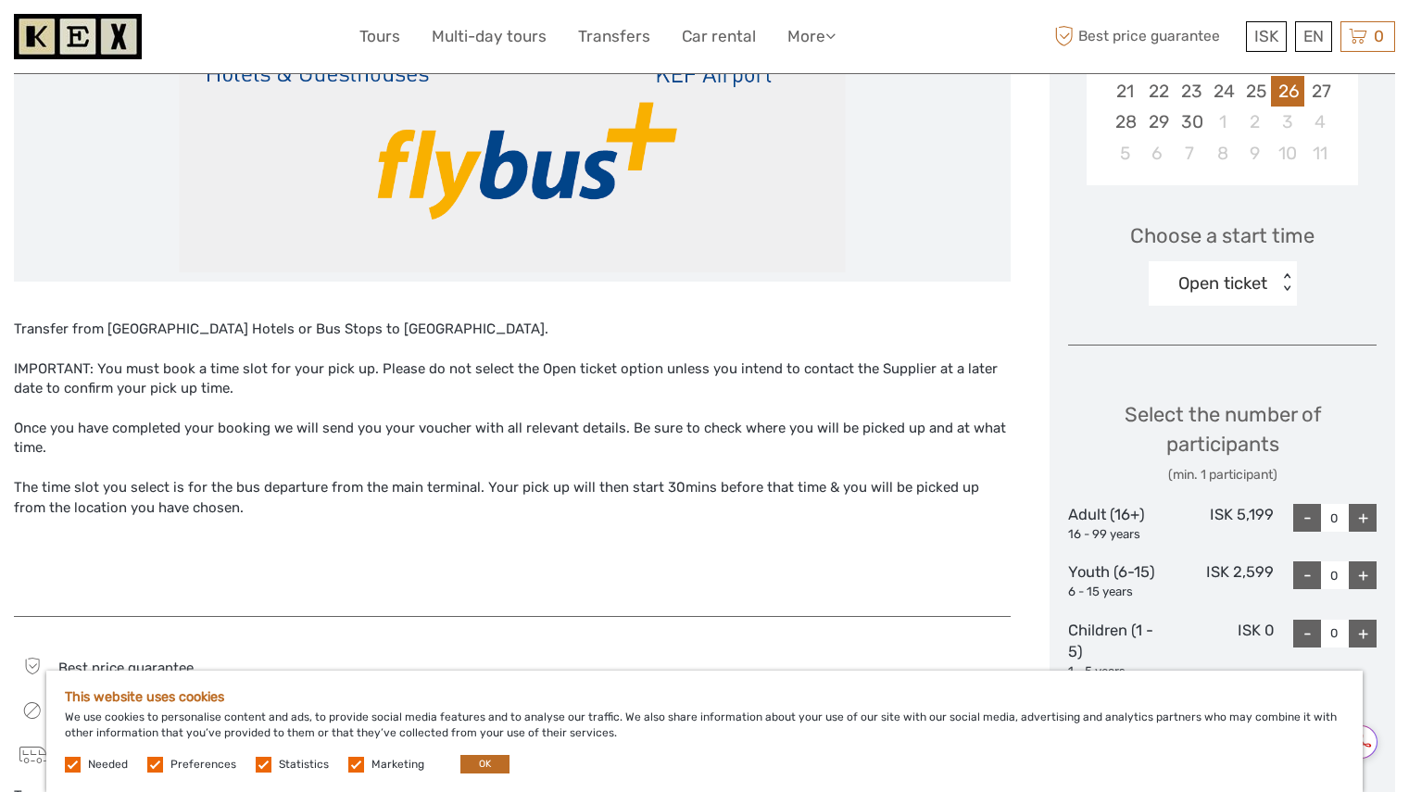
scroll to position [495, 0]
click at [1363, 516] on div "+" at bounding box center [1362, 517] width 28 height 28
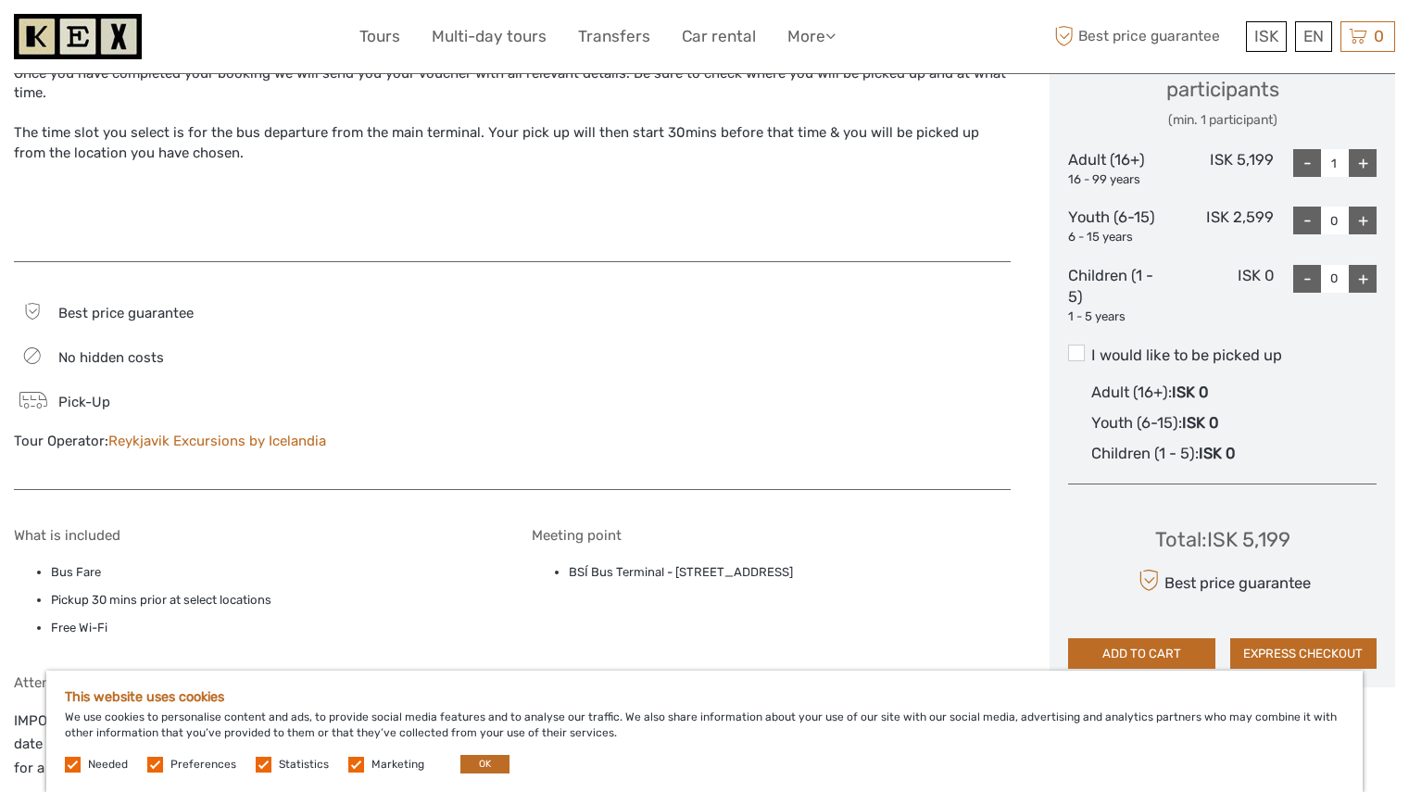
scroll to position [843, 0]
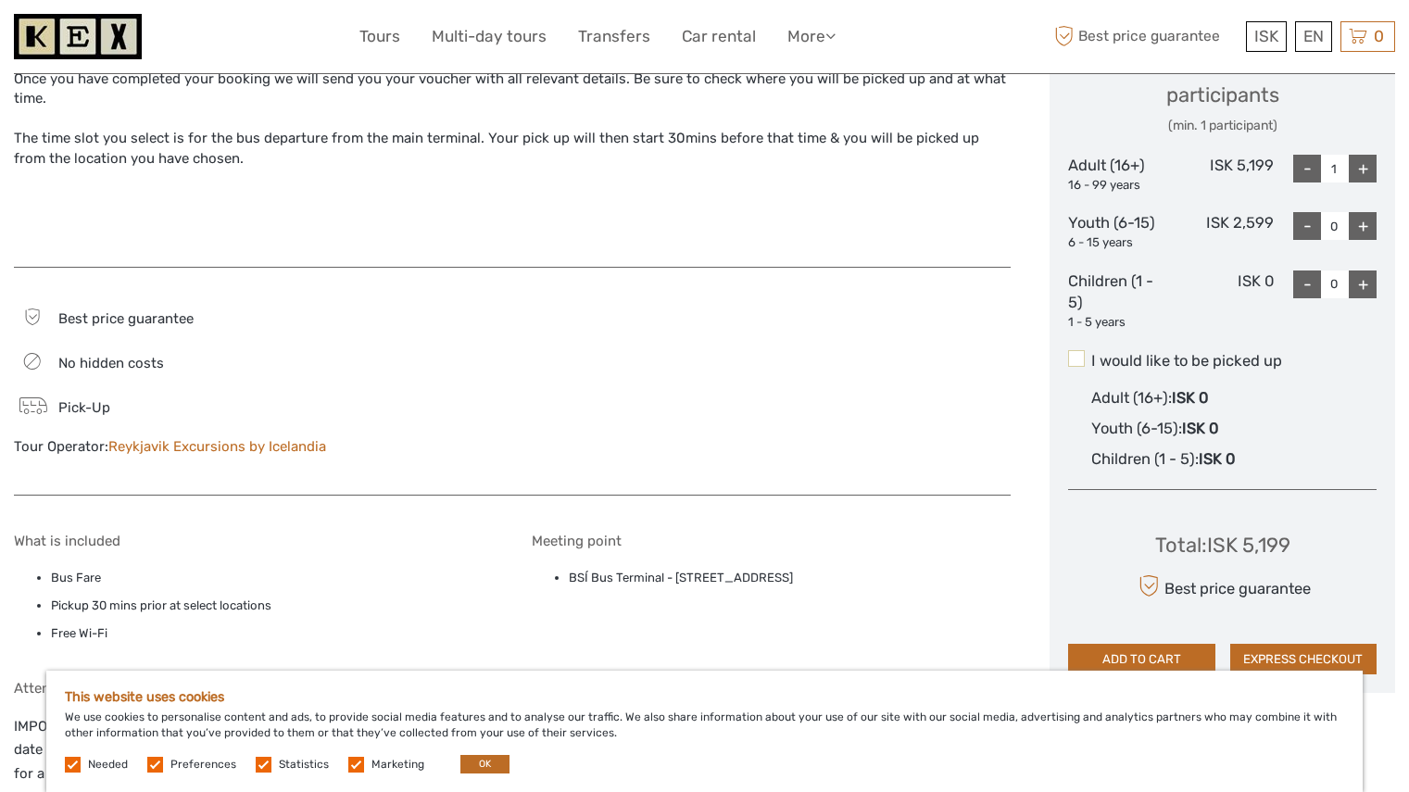
click at [1076, 364] on span at bounding box center [1076, 358] width 17 height 17
click at [1091, 354] on input "I would like to be picked up" at bounding box center [1091, 354] width 0 height 0
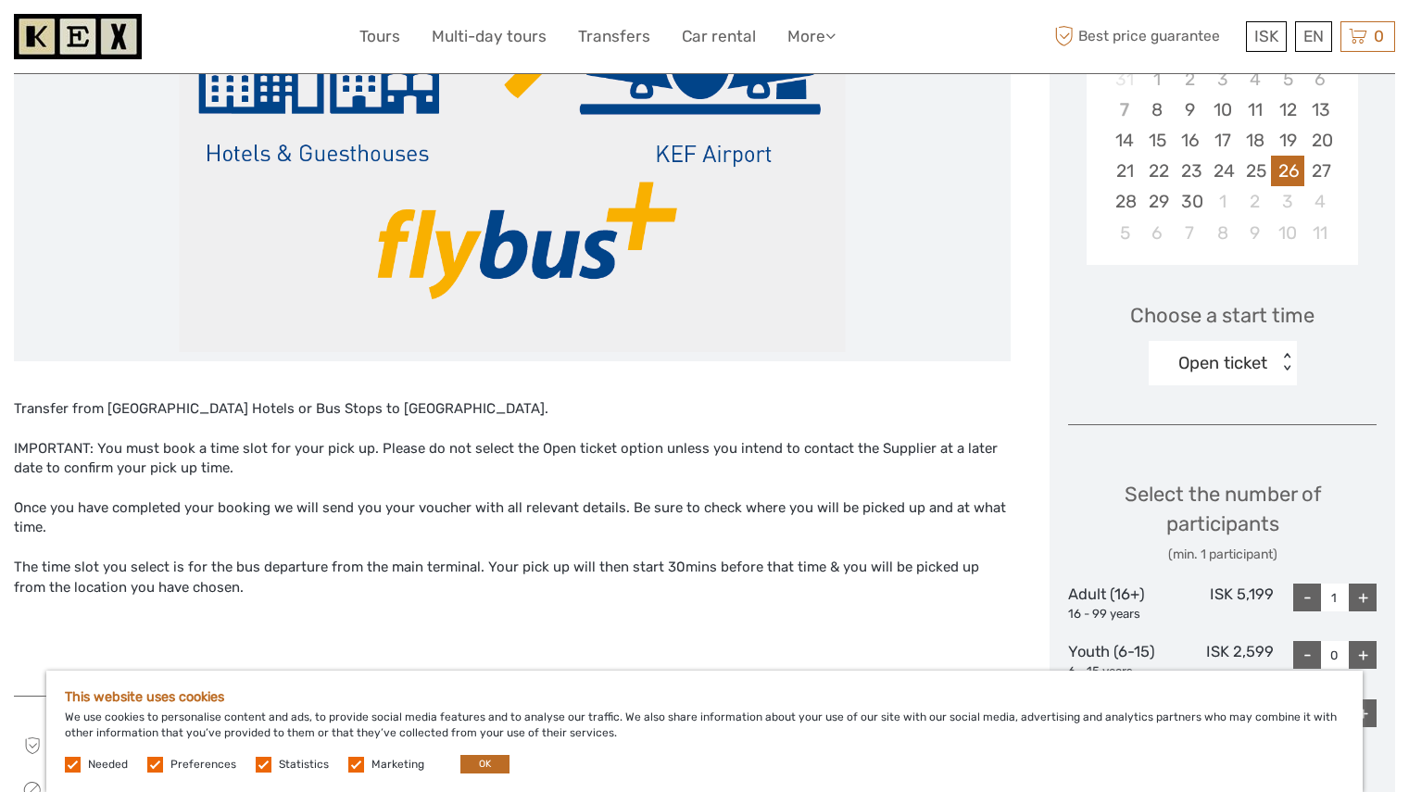
scroll to position [408, 0]
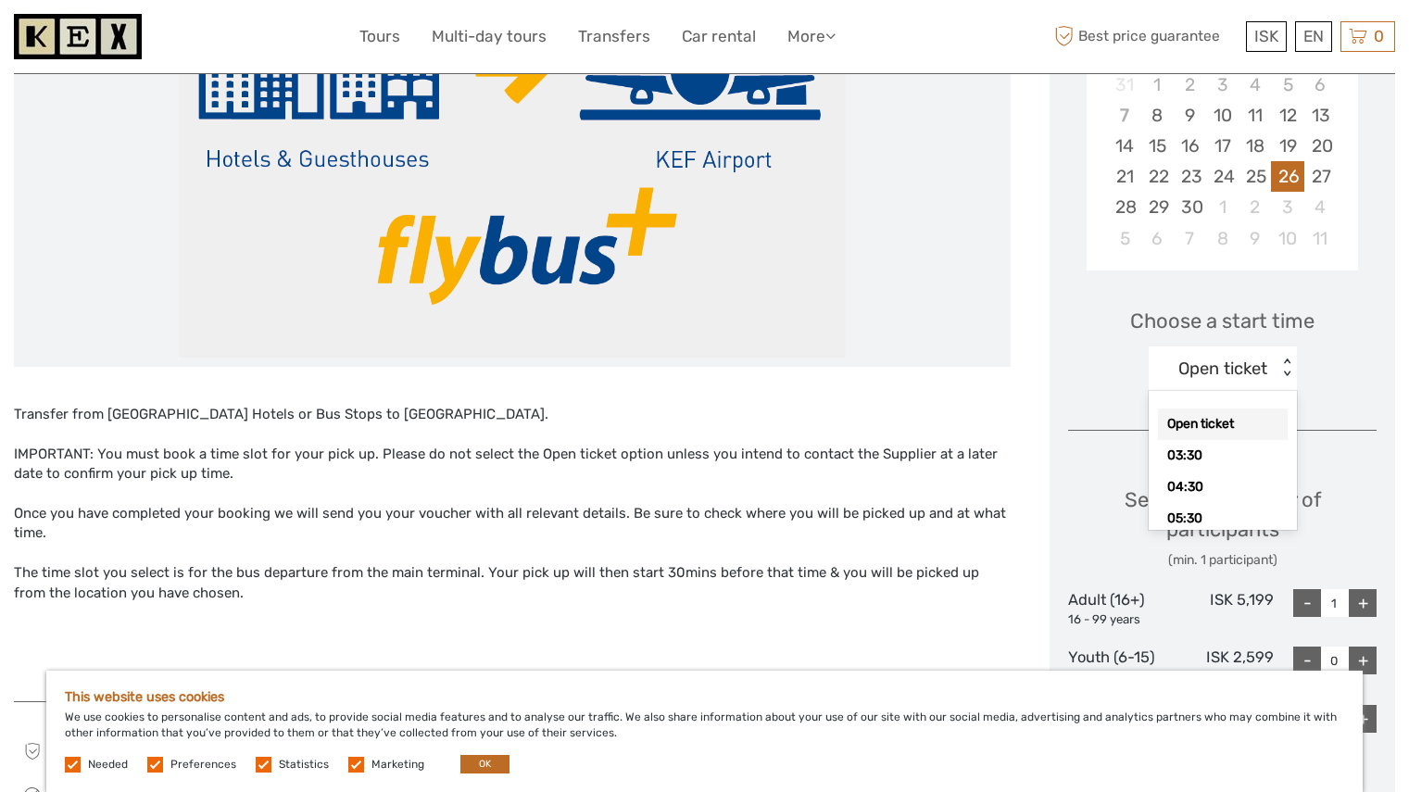
click at [1212, 359] on div "Open ticket" at bounding box center [1222, 369] width 89 height 24
click at [1179, 410] on div "13:00" at bounding box center [1223, 416] width 130 height 31
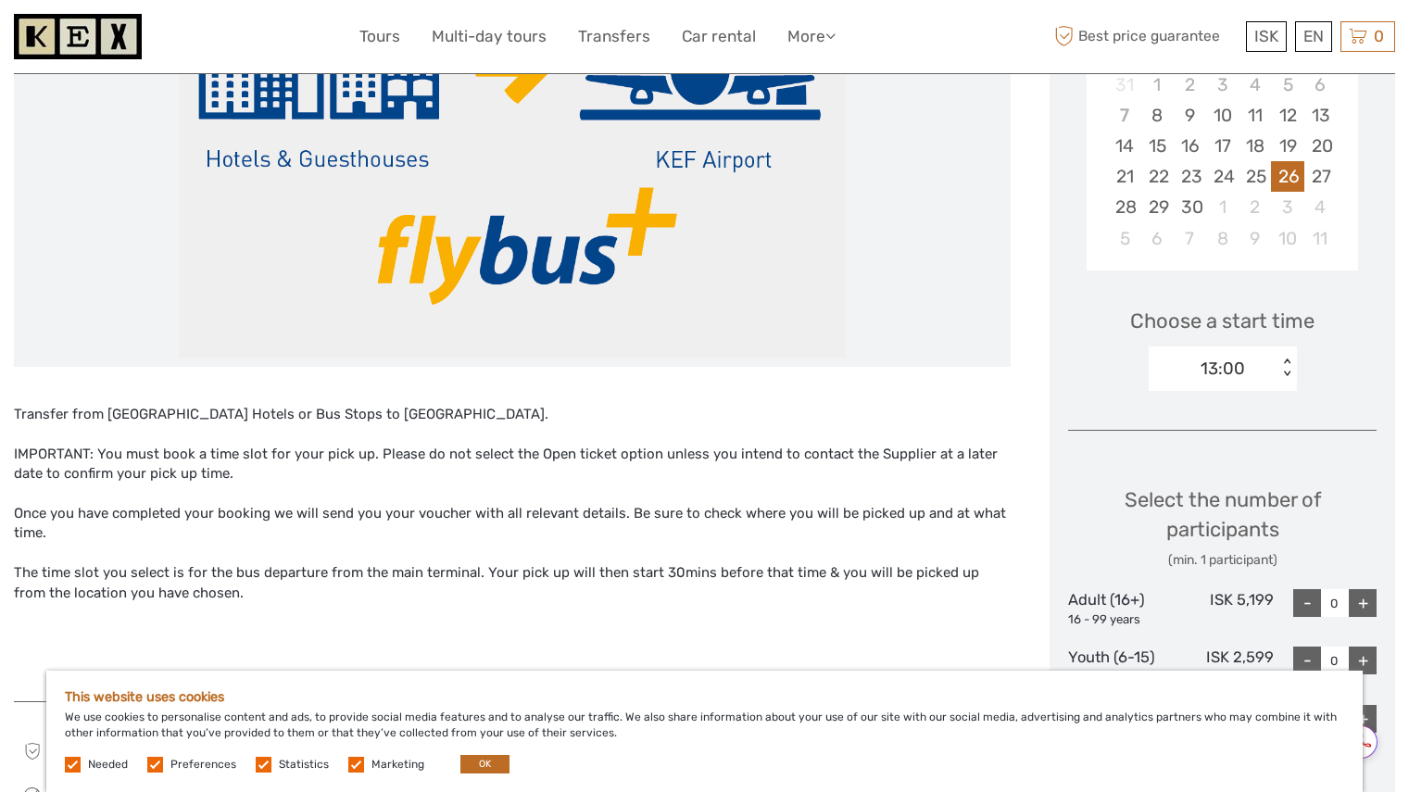
click at [1358, 396] on div "Choose a start time 13:00 < >" at bounding box center [1222, 341] width 308 height 119
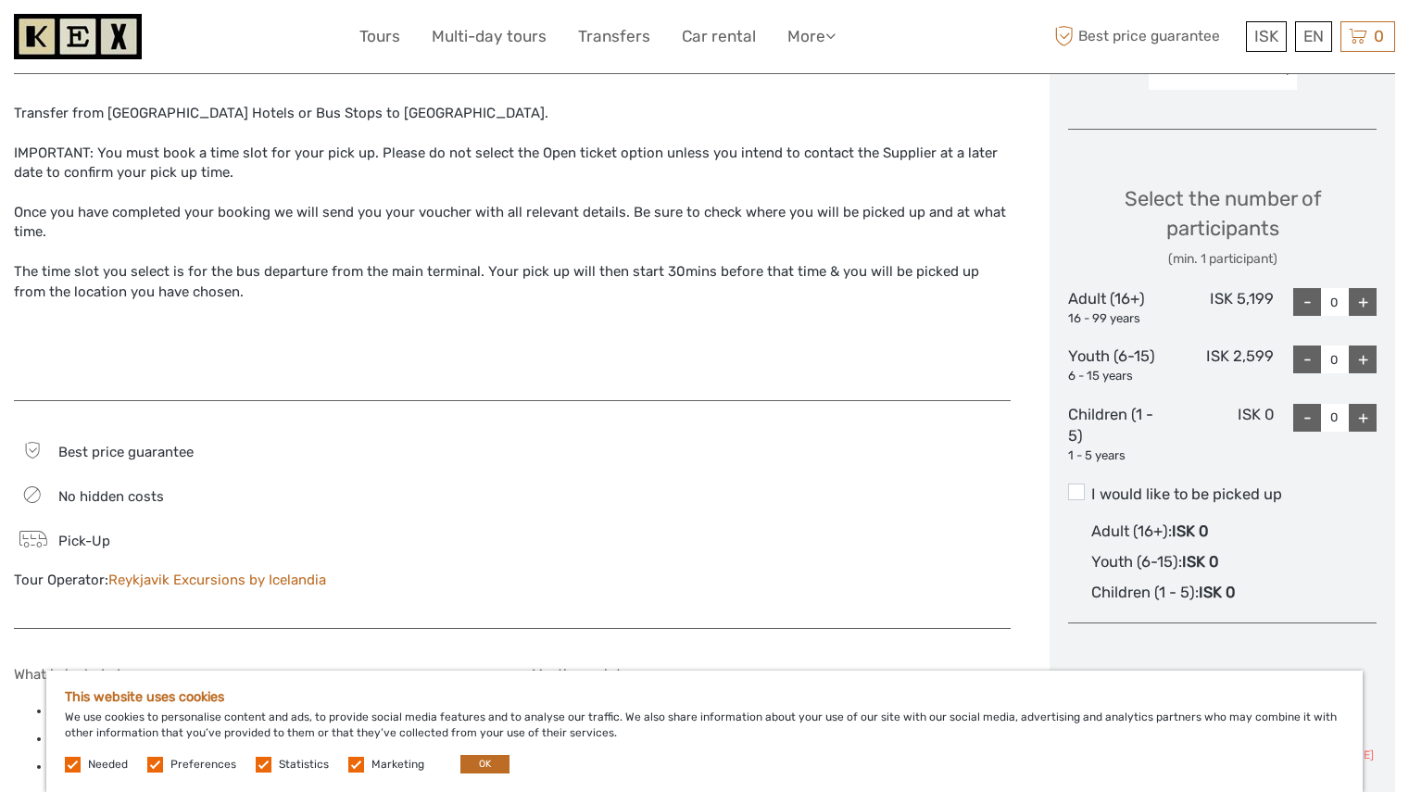
scroll to position [710, 0]
click at [1077, 489] on span at bounding box center [1076, 491] width 17 height 17
click at [1091, 486] on input "I would like to be picked up" at bounding box center [1091, 486] width 0 height 0
click at [1360, 297] on div "+" at bounding box center [1362, 301] width 28 height 28
type input "1"
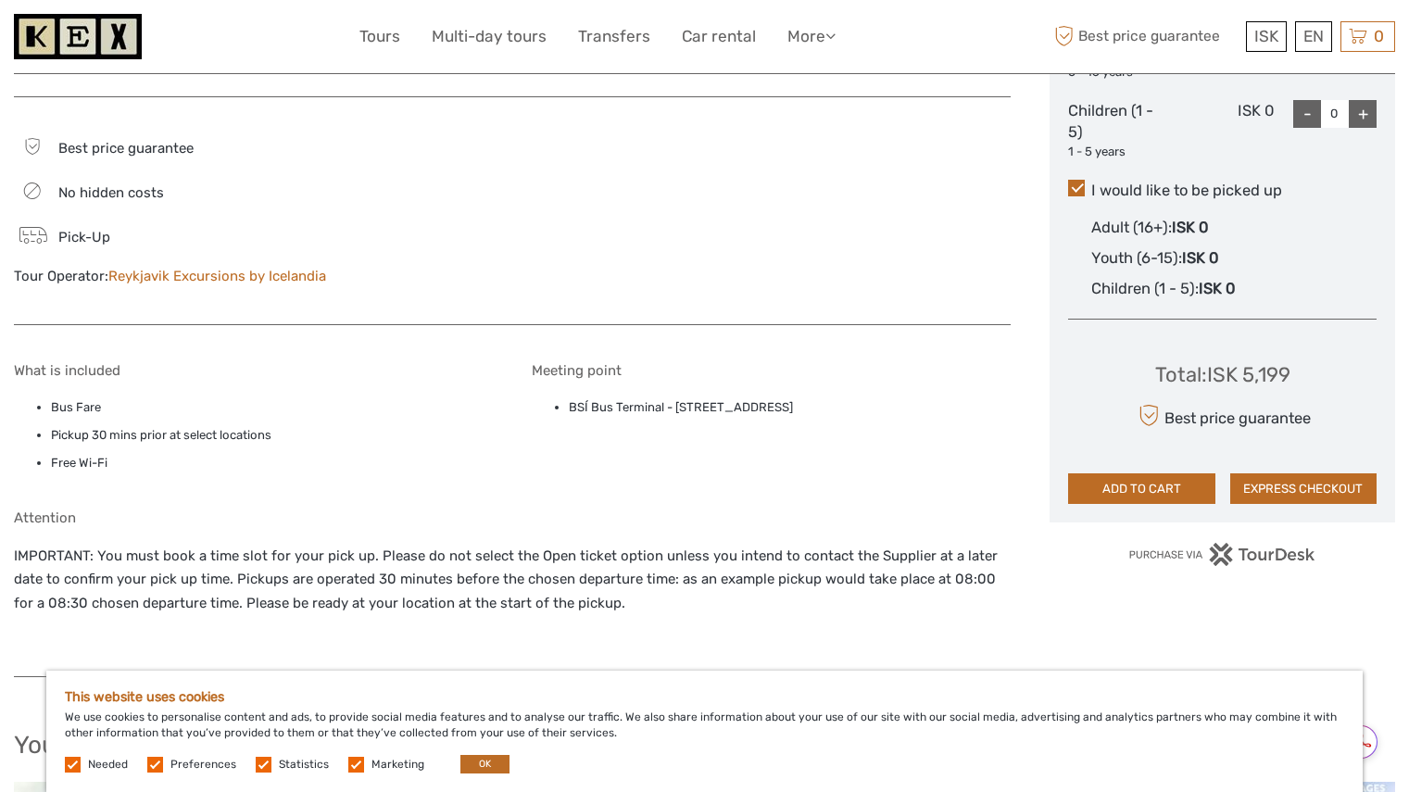
scroll to position [1014, 0]
click at [1146, 491] on button "ADD TO CART" at bounding box center [1141, 487] width 146 height 31
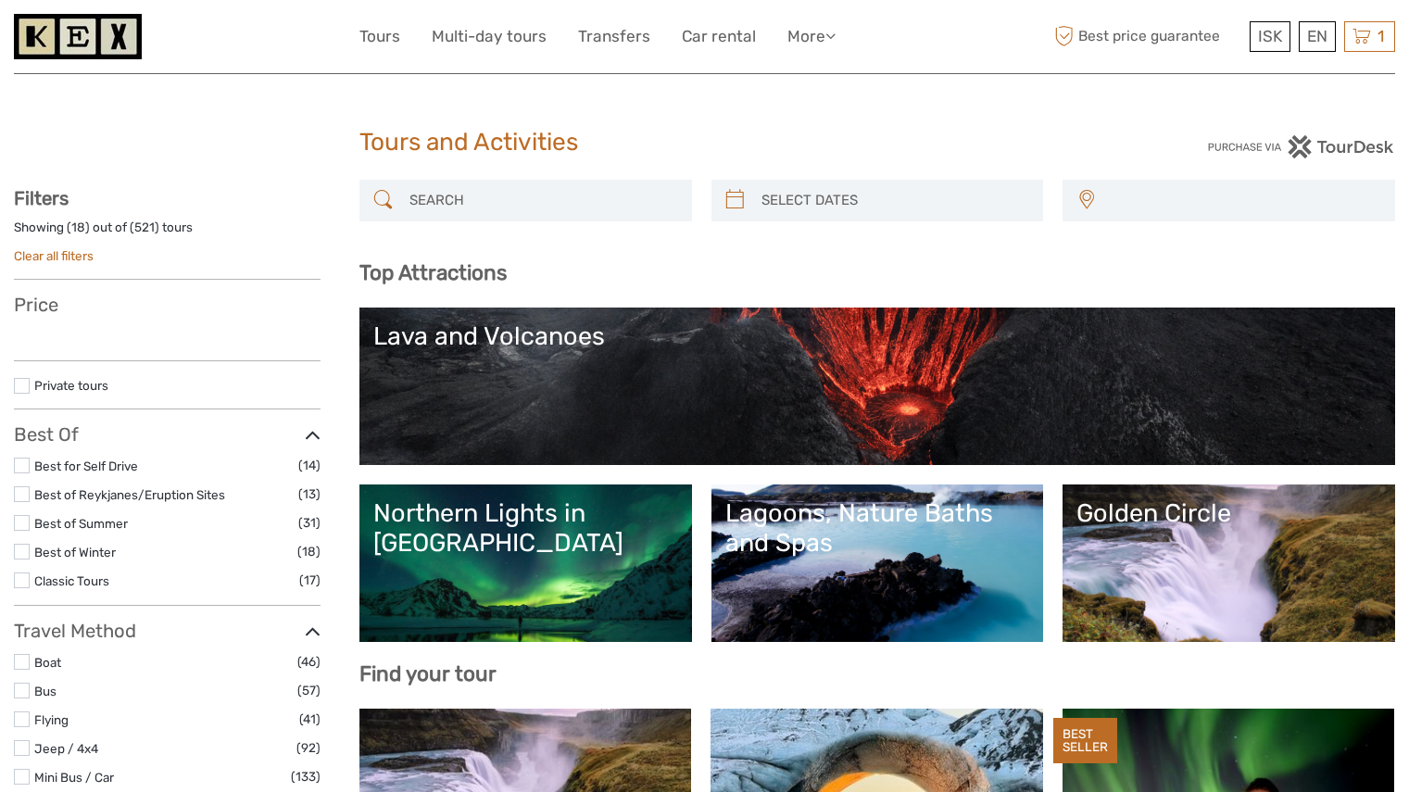
select select
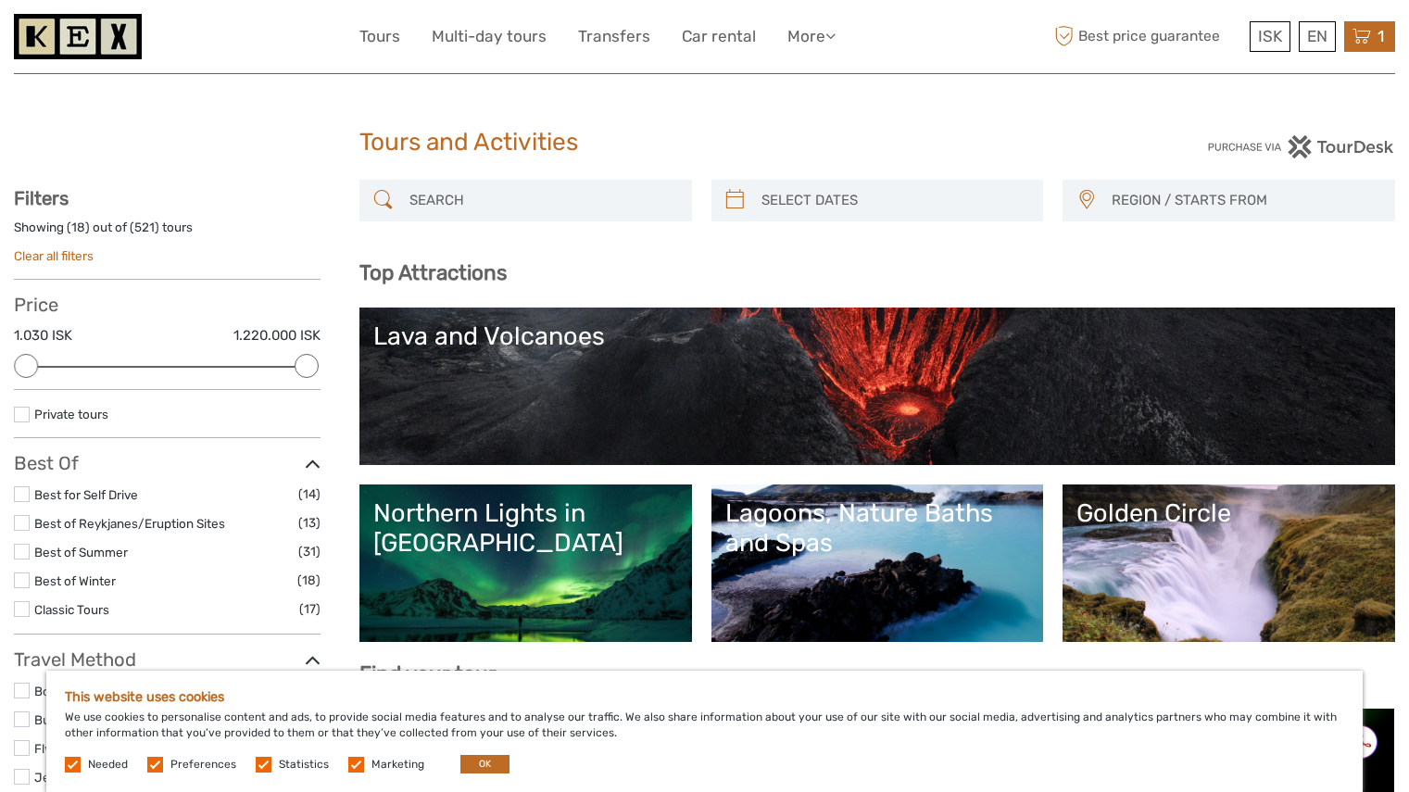
click at [1370, 40] on icon at bounding box center [1361, 36] width 19 height 23
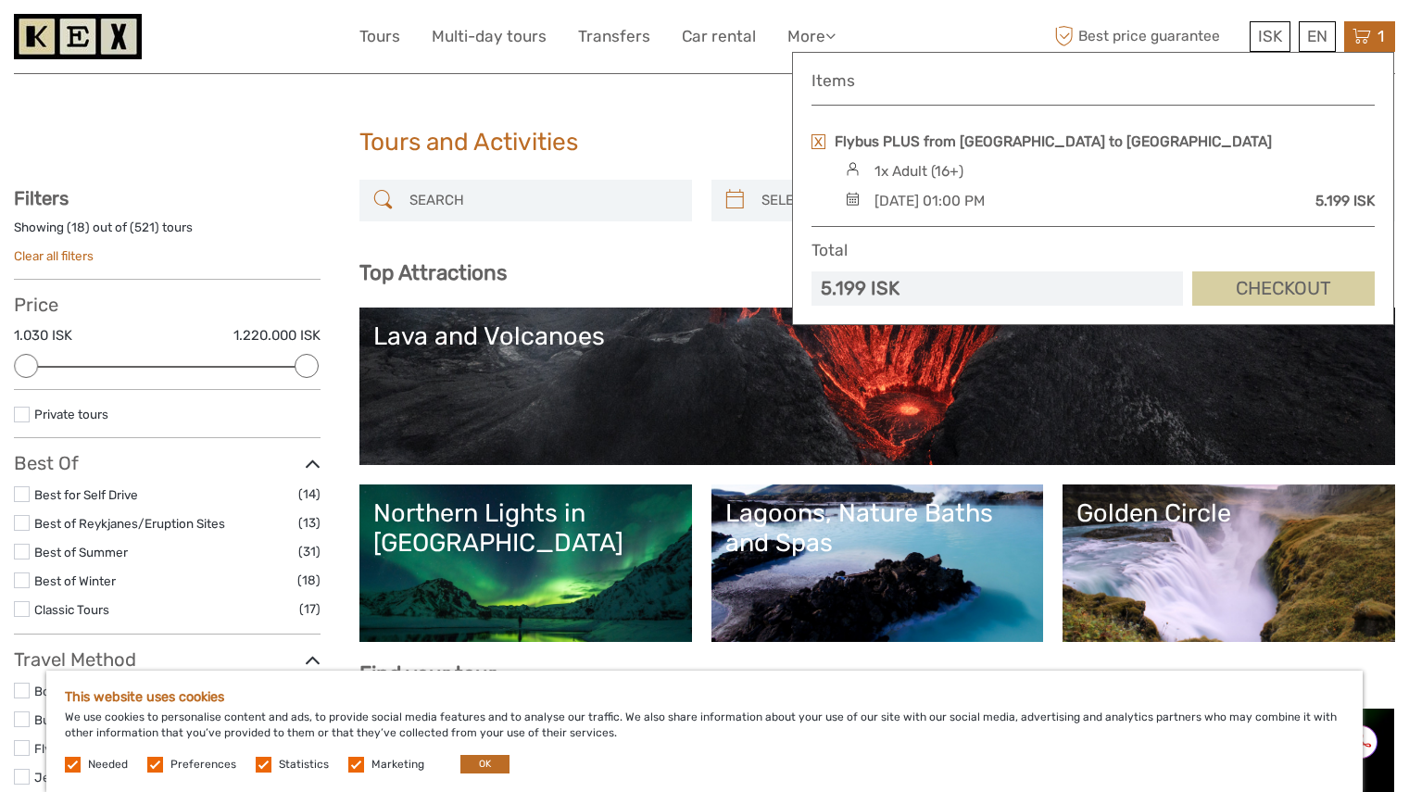
click at [1289, 295] on link "Checkout" at bounding box center [1283, 288] width 182 height 34
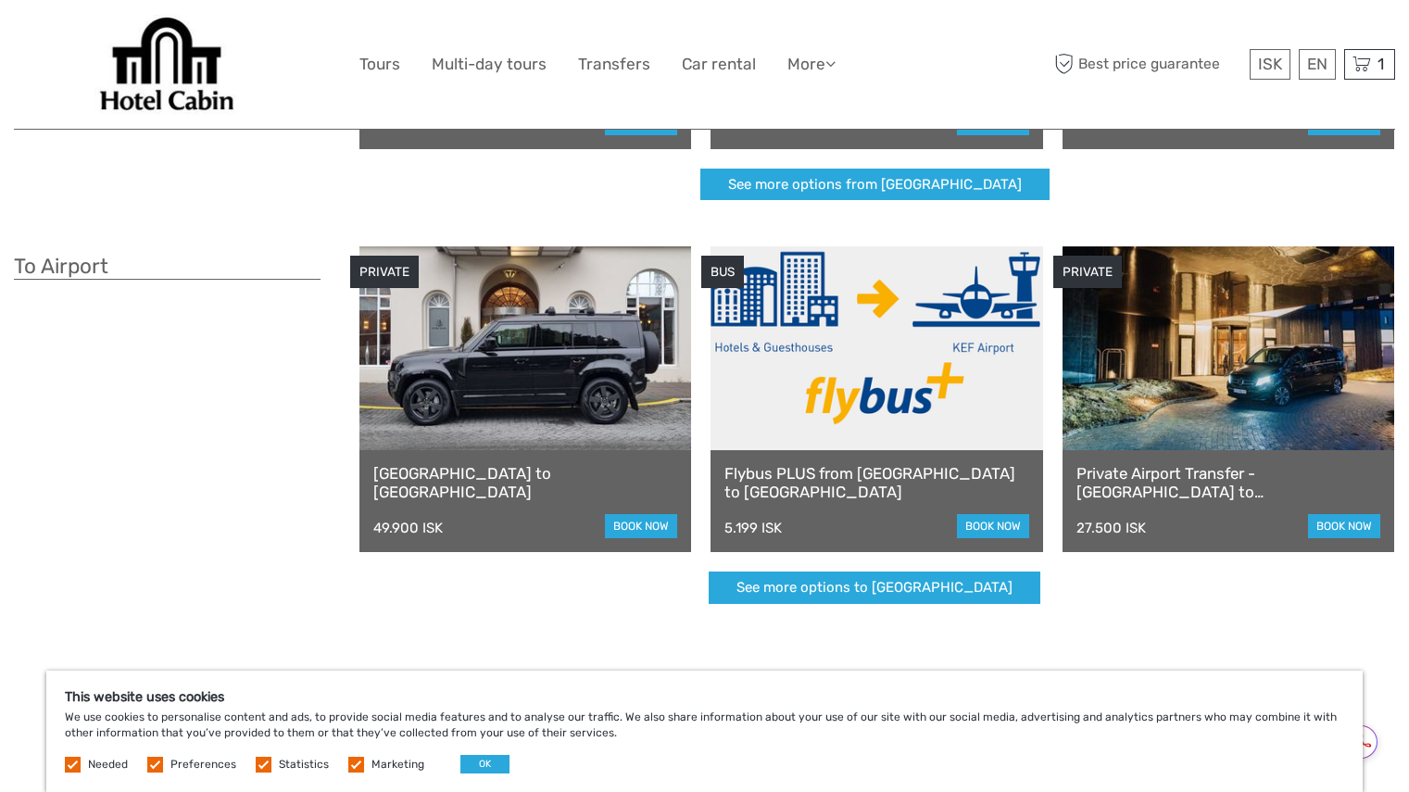
scroll to position [393, 0]
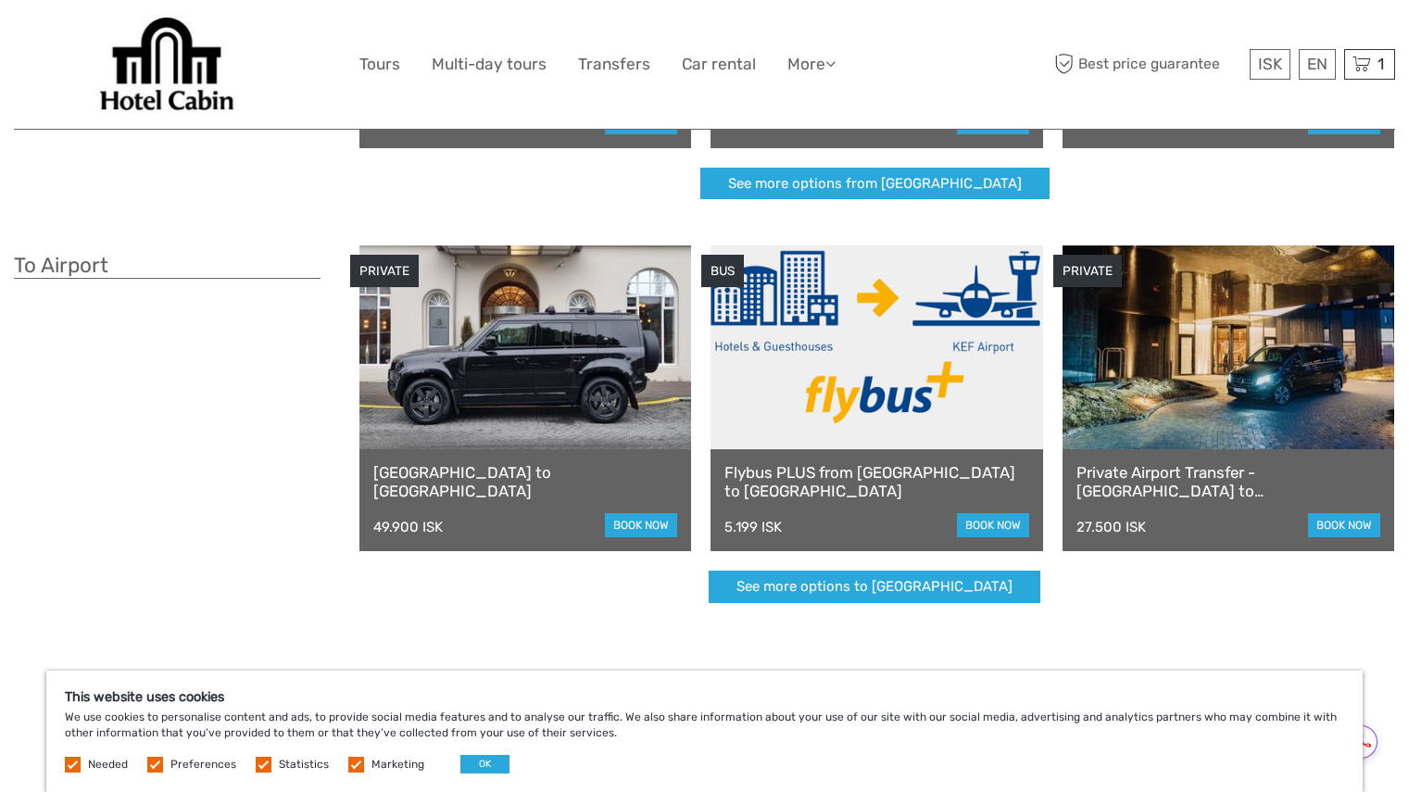
click at [889, 480] on link "Flybus PLUS from [GEOGRAPHIC_DATA] to [GEOGRAPHIC_DATA]" at bounding box center [876, 482] width 304 height 38
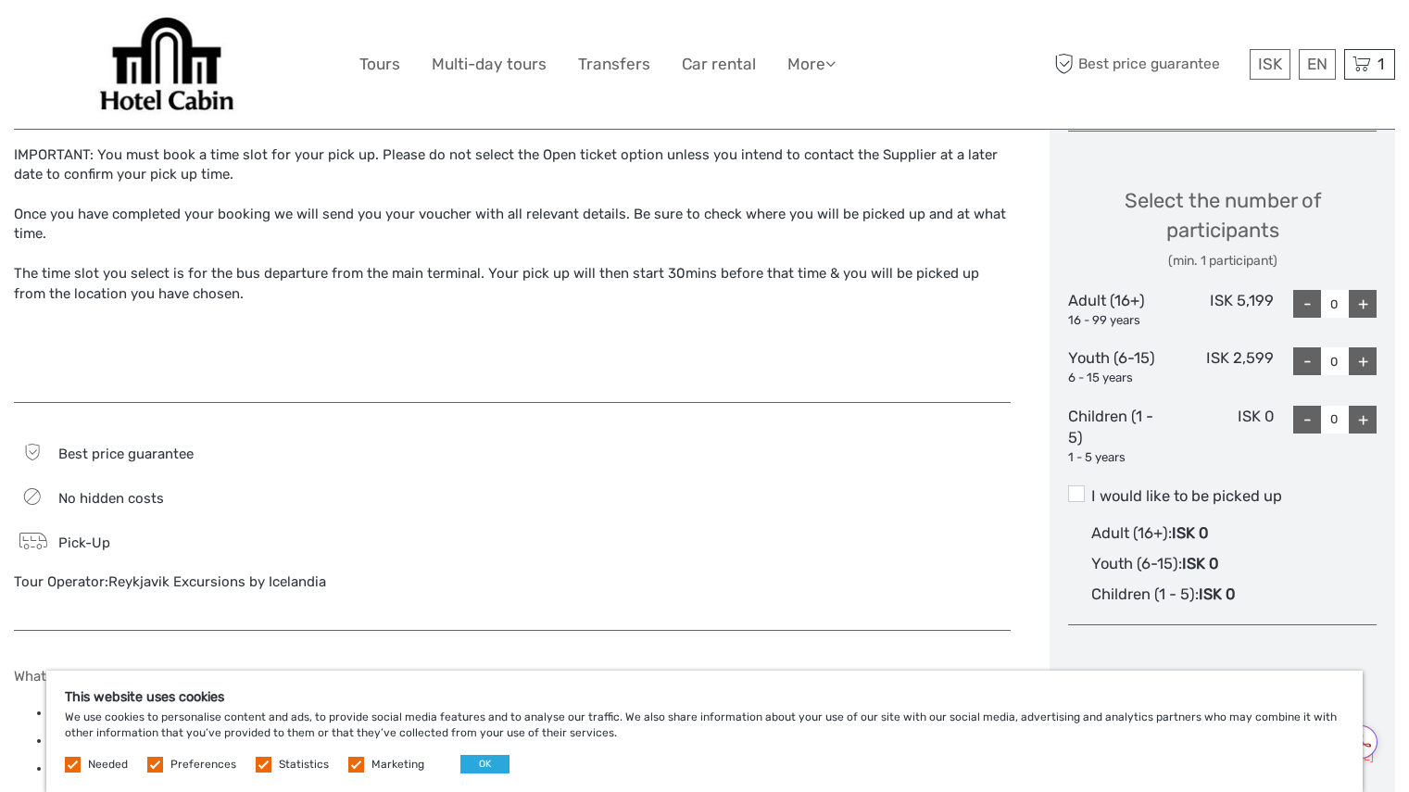
scroll to position [685, 0]
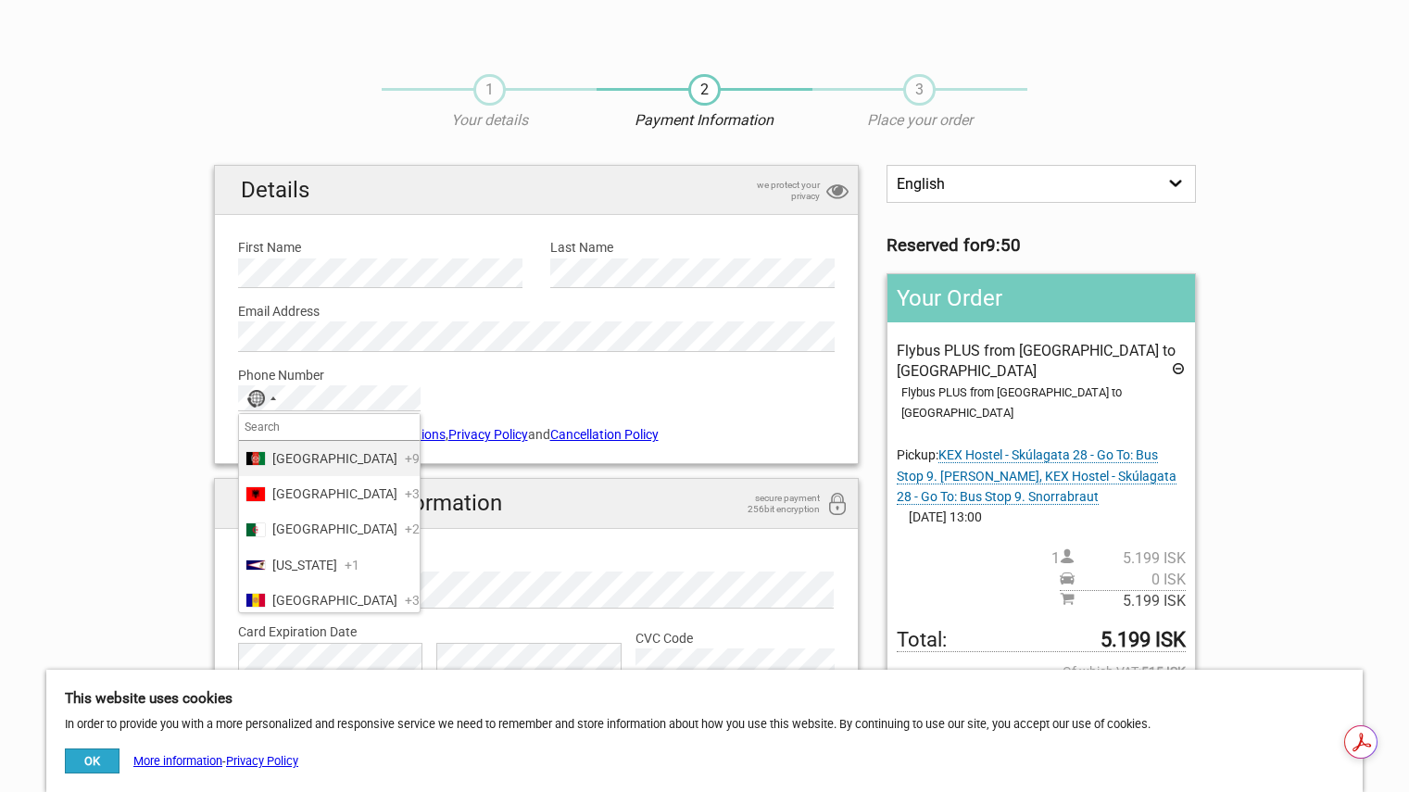
type input "1"
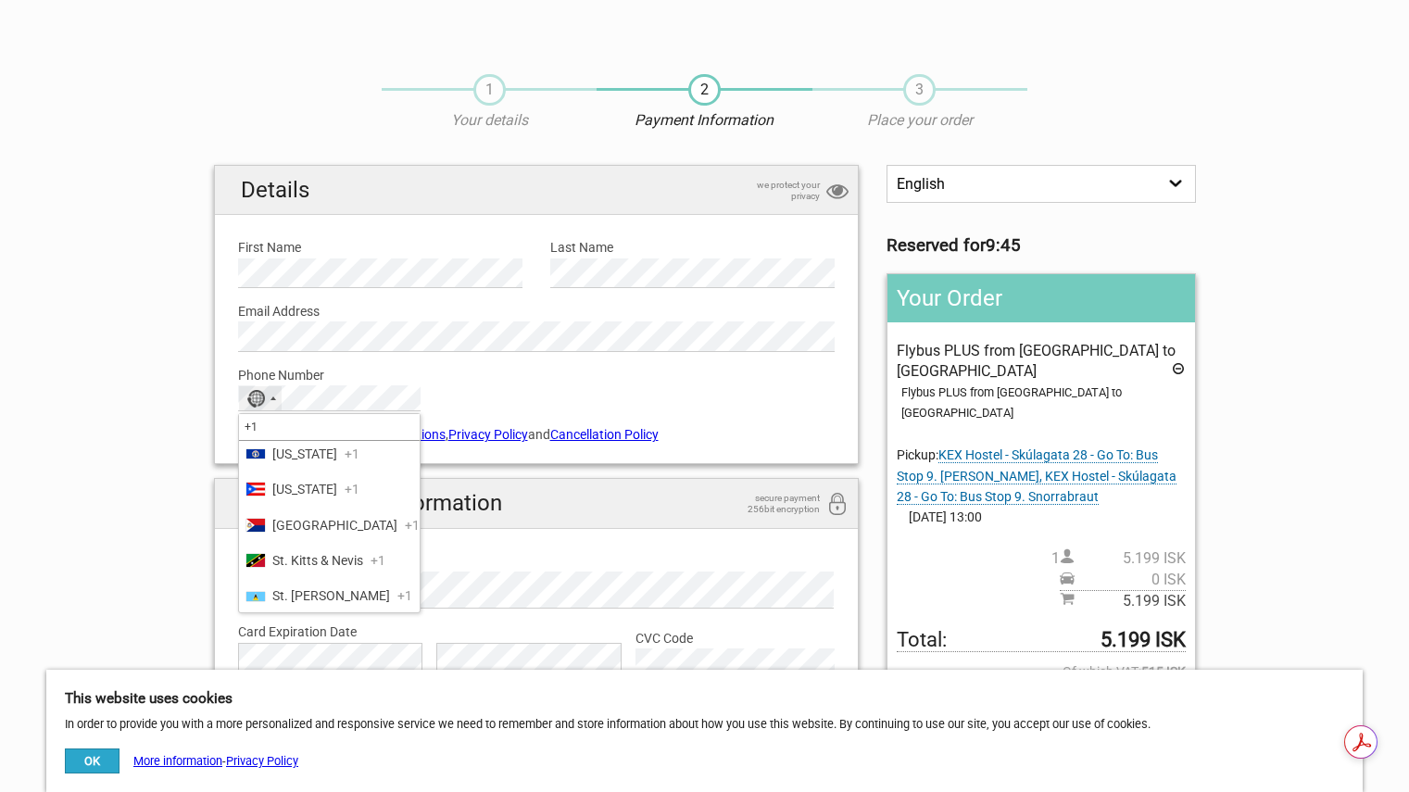
scroll to position [884, 0]
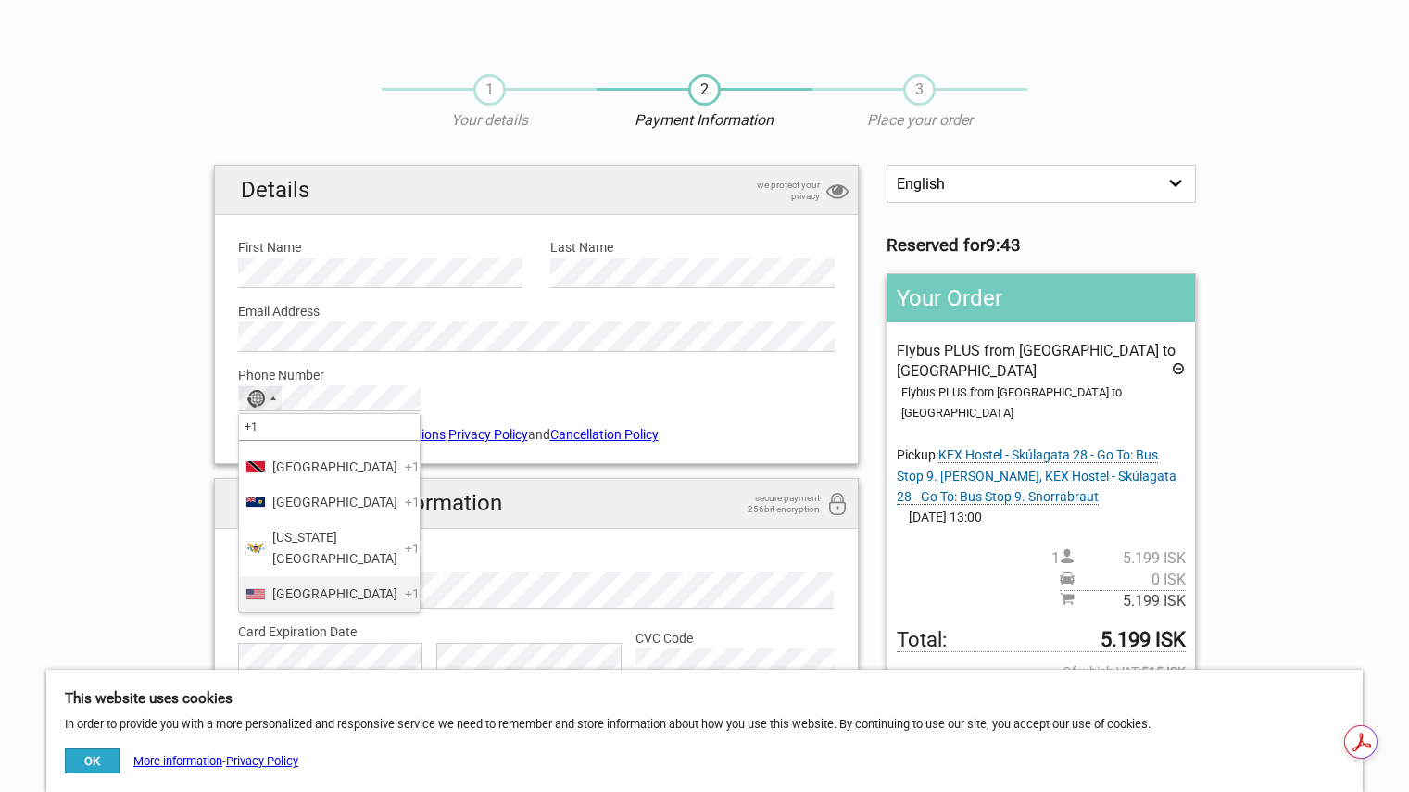
type input "+1"
click at [311, 597] on span "United States" at bounding box center [334, 593] width 125 height 20
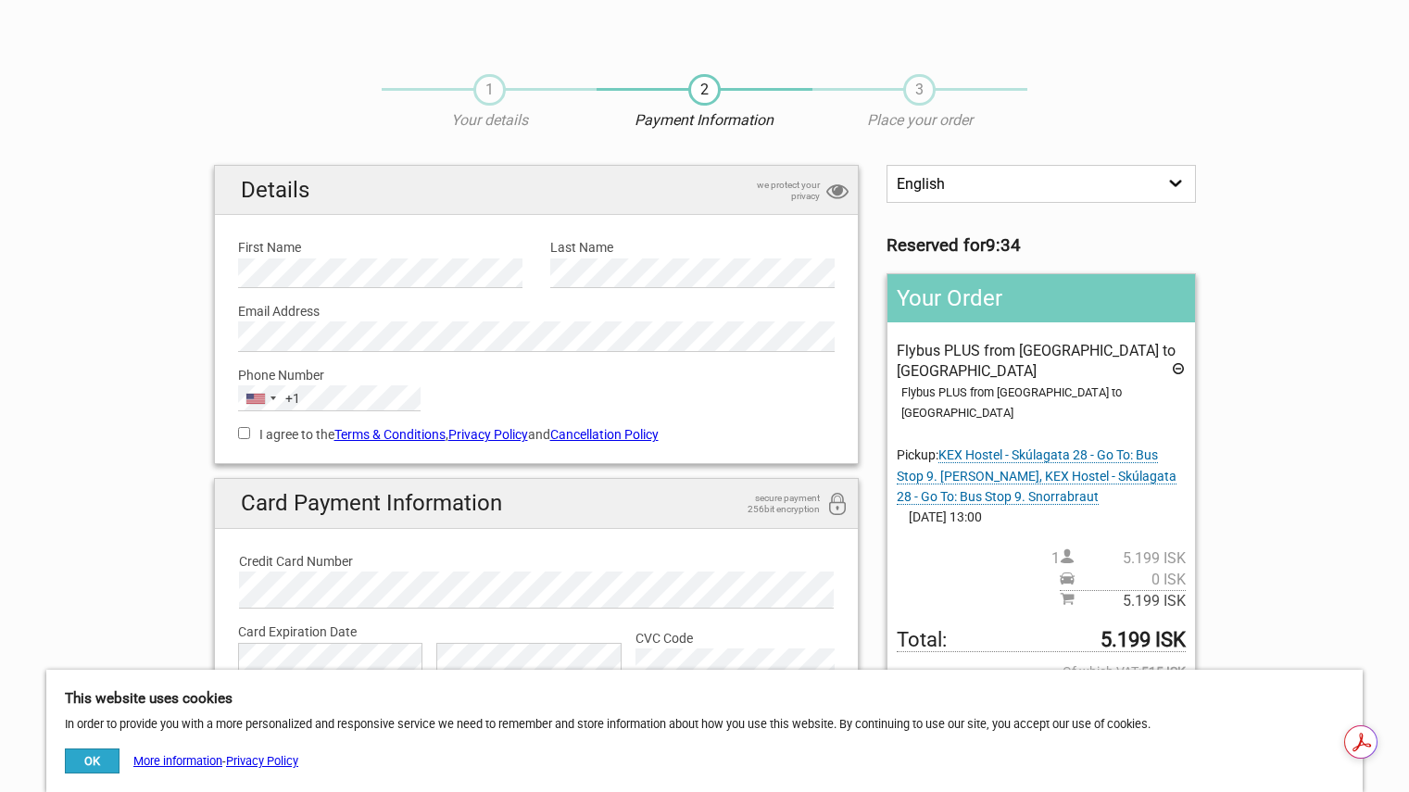
click at [119, 449] on section "1 Your details 2 Payment Information 3 Place your order English Español Deutsch…" at bounding box center [704, 454] width 1409 height 796
click at [247, 435] on input "I agree to the Terms & Conditions , Privacy Policy and Cancellation Policy" at bounding box center [244, 433] width 12 height 12
checkbox input "true"
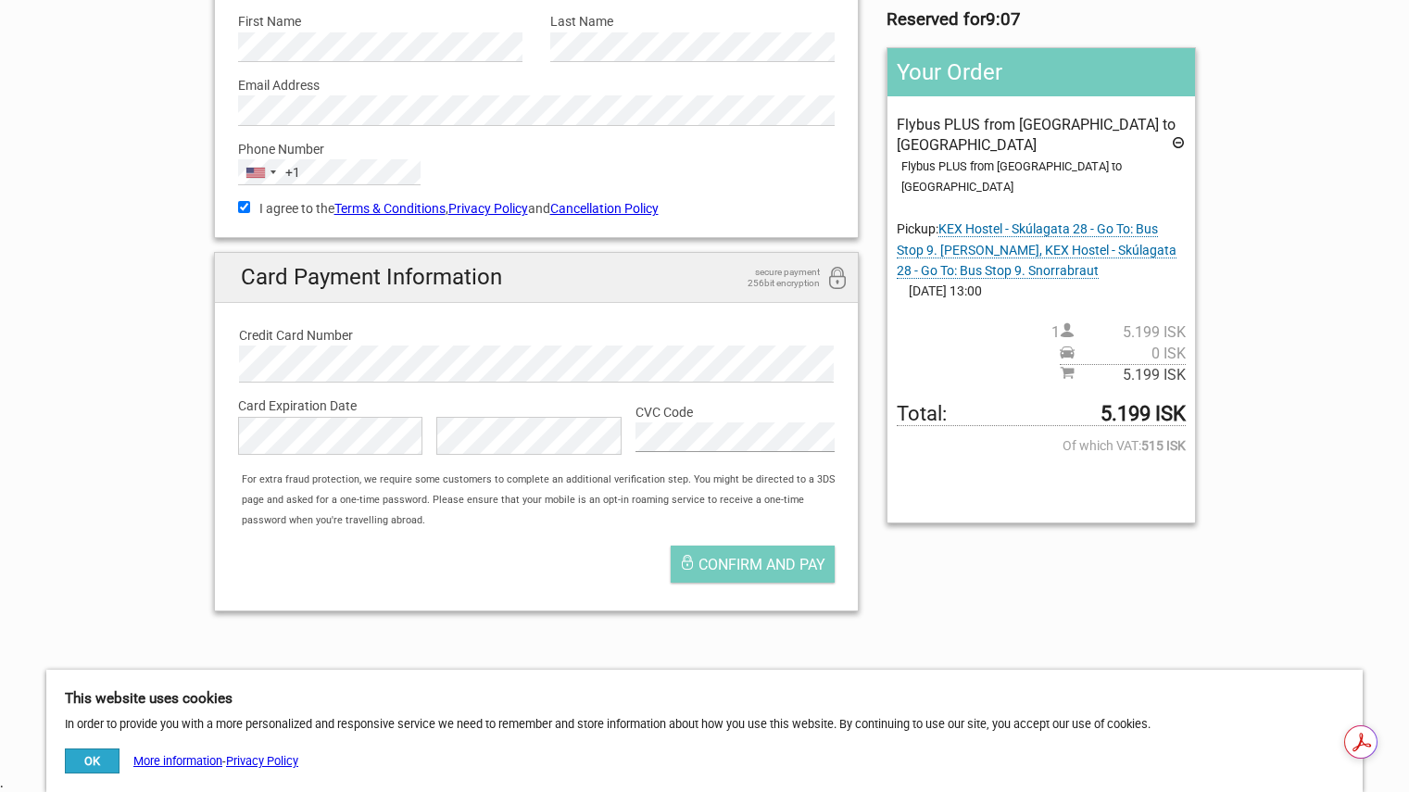
scroll to position [225, 0]
click at [752, 566] on span "Confirm and pay" at bounding box center [761, 566] width 127 height 18
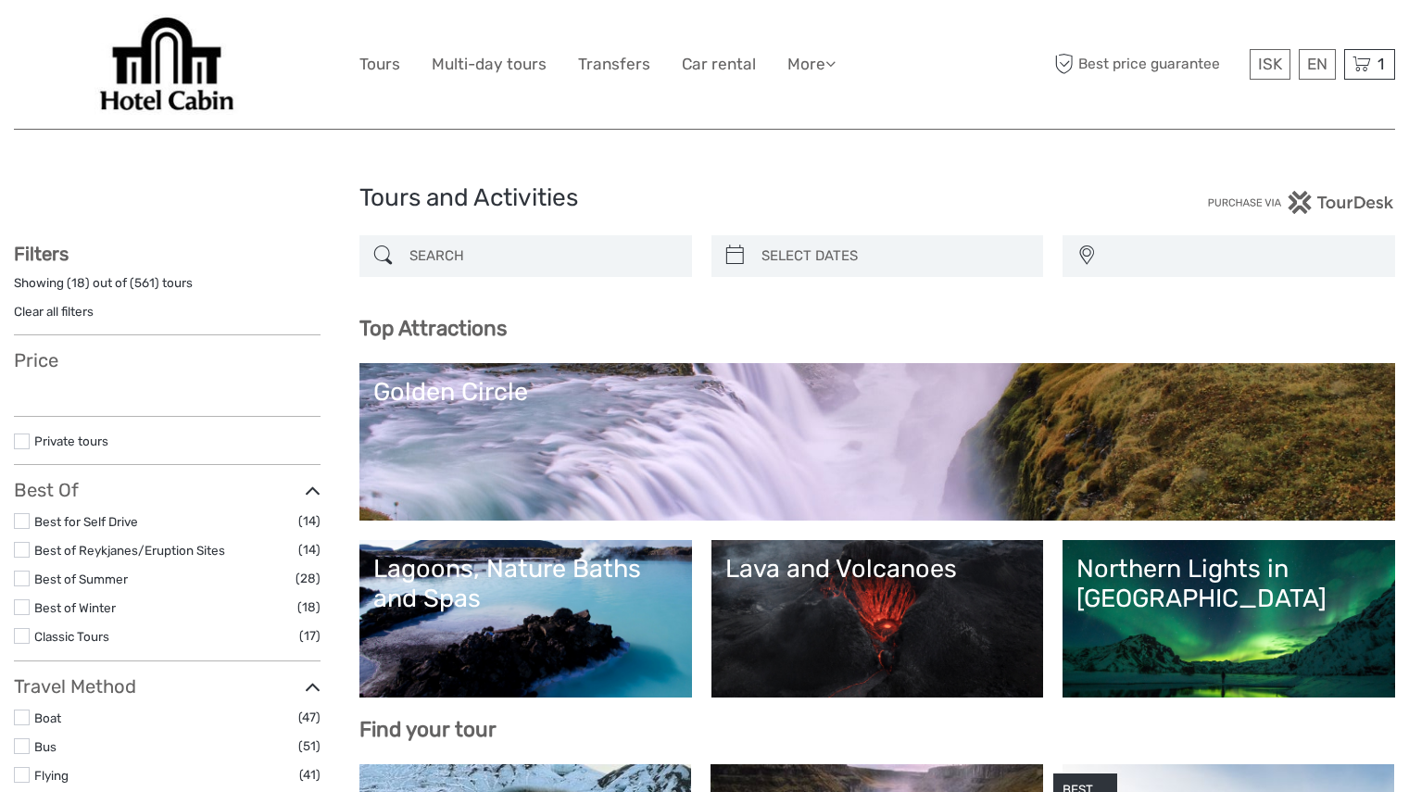
select select
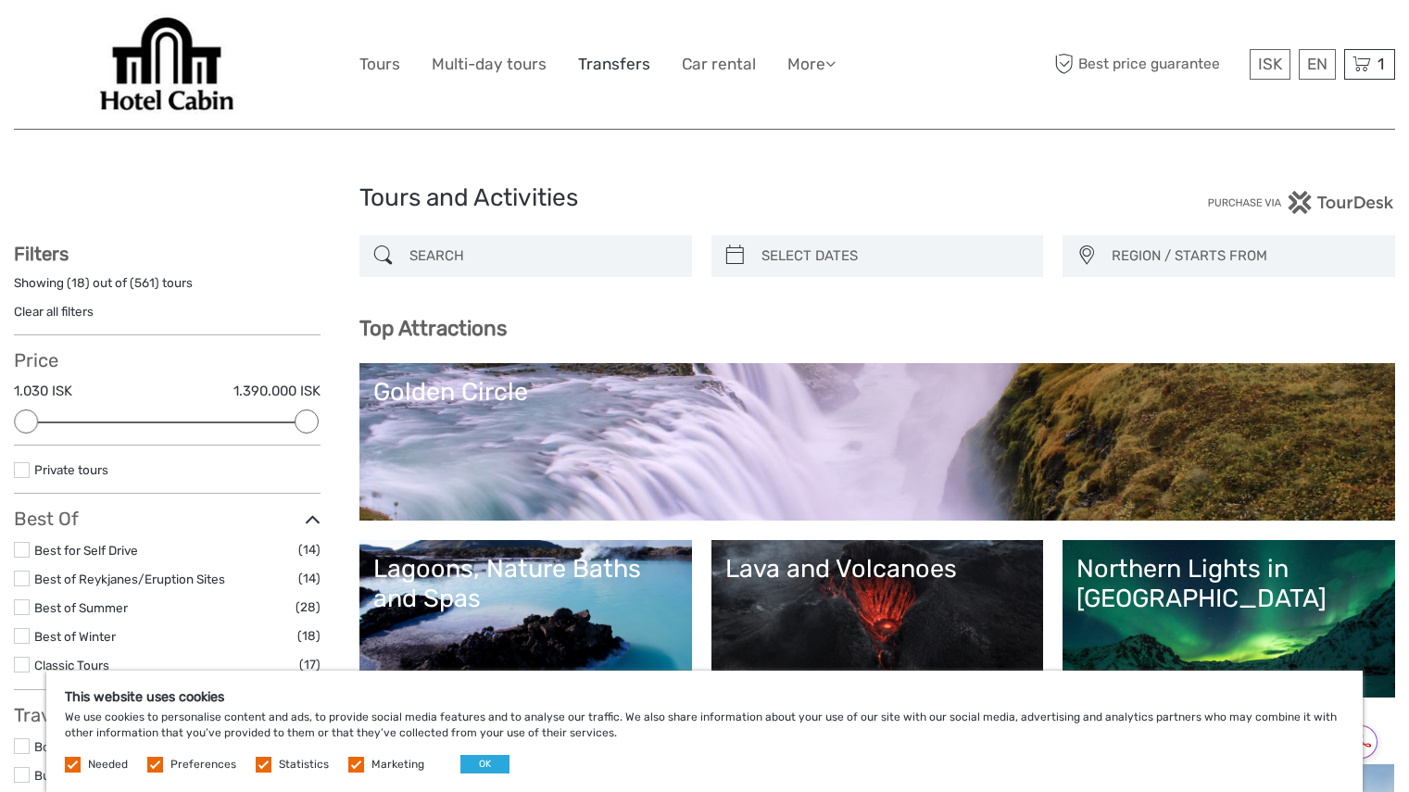
click at [617, 58] on link "Transfers" at bounding box center [614, 64] width 72 height 27
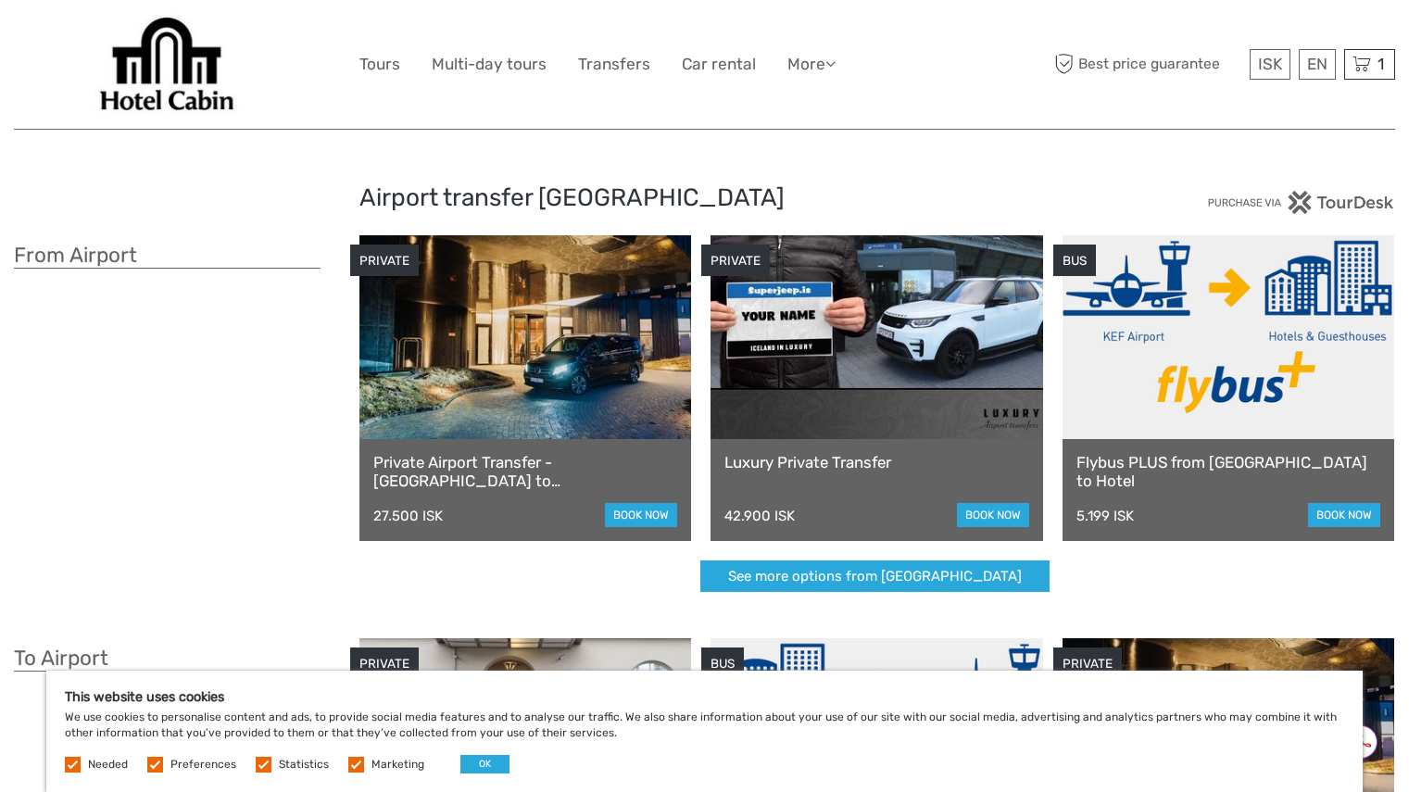
click at [1228, 384] on link at bounding box center [1228, 337] width 332 height 204
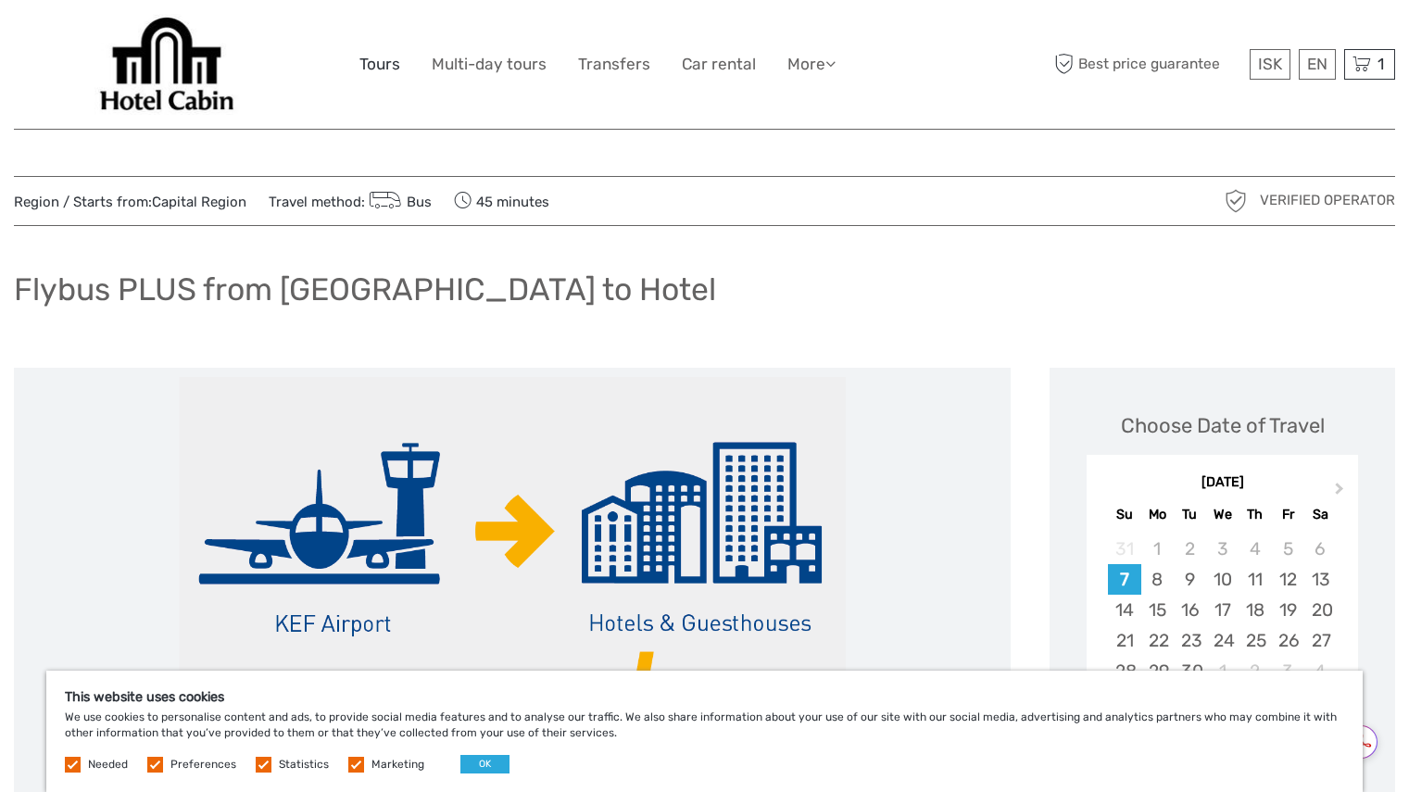
click at [381, 56] on link "Tours" at bounding box center [379, 64] width 41 height 27
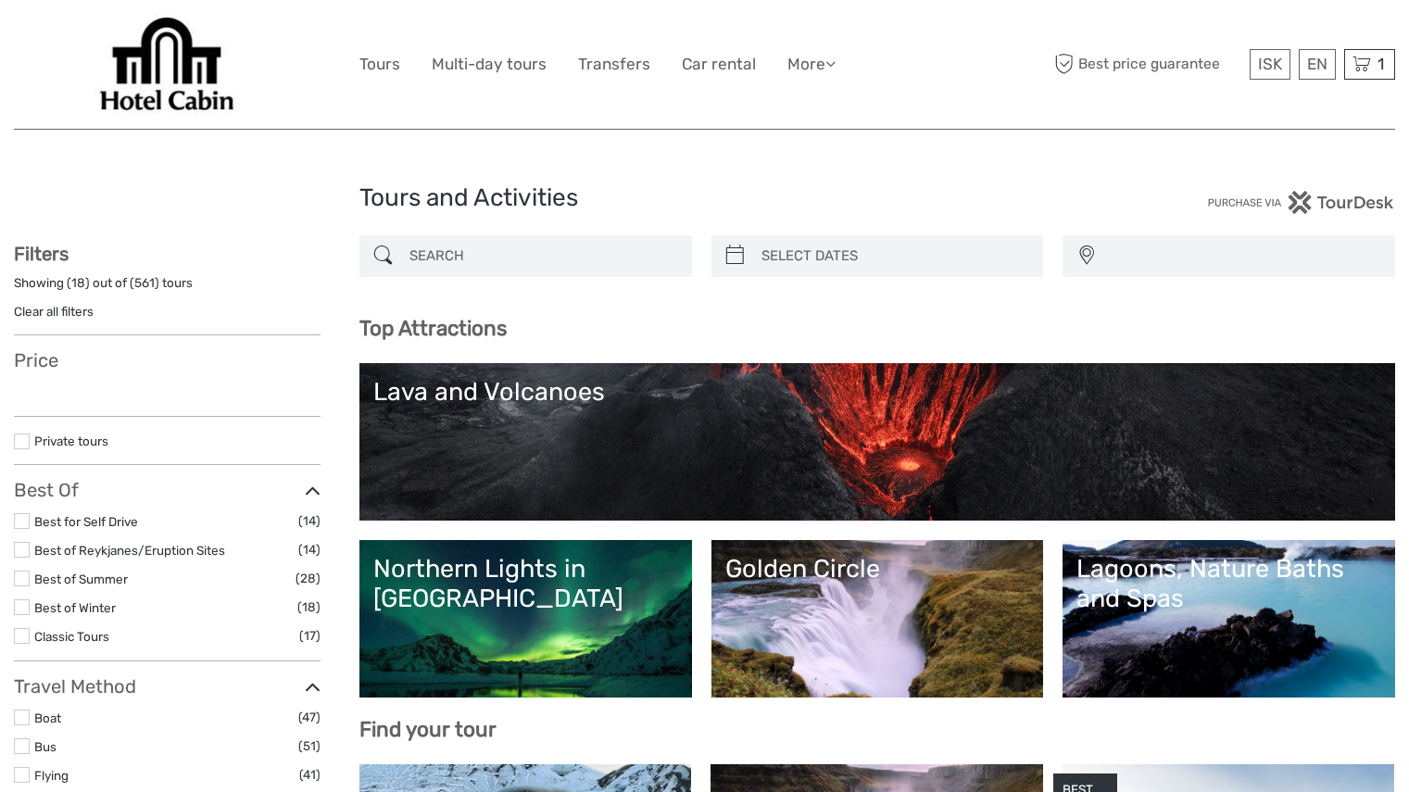
select select
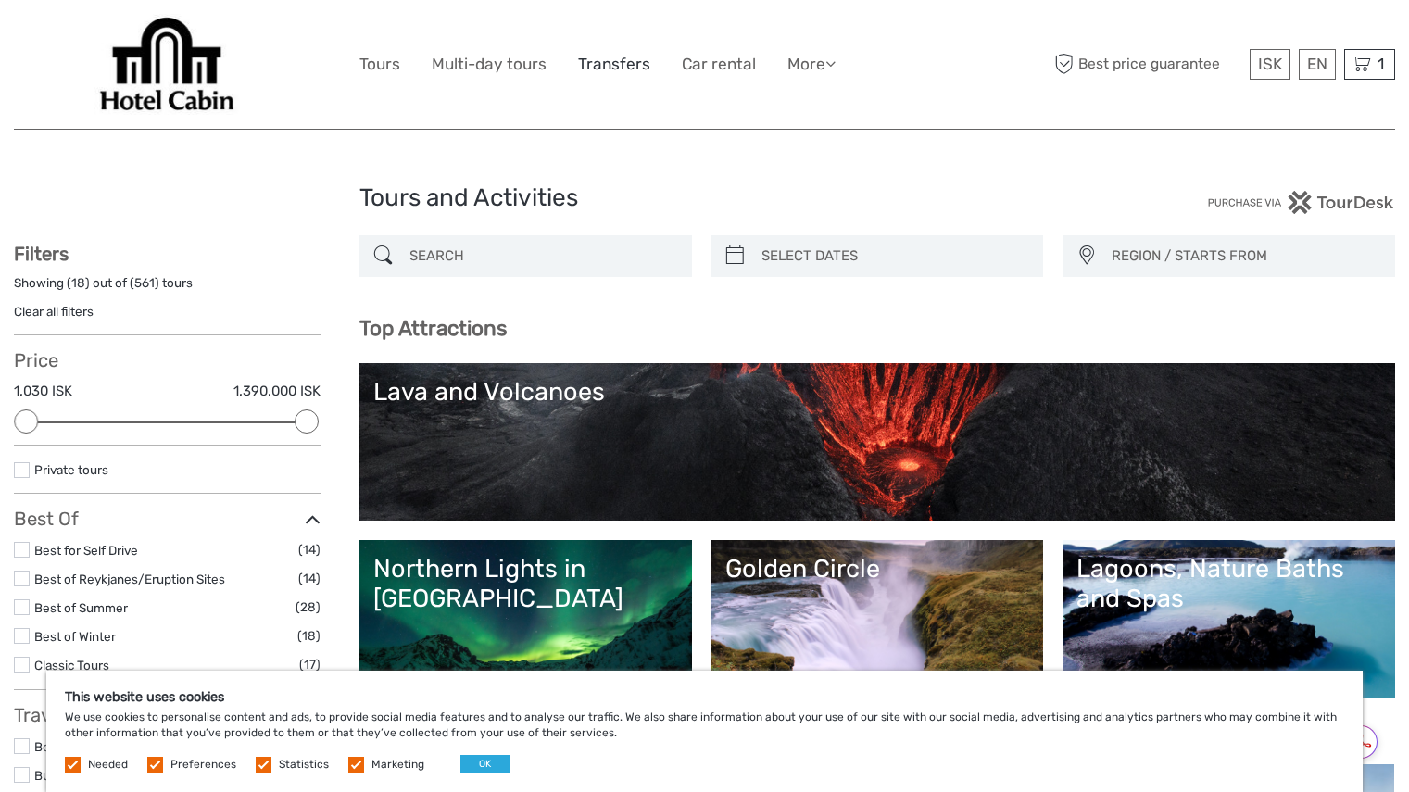
click at [598, 73] on link "Transfers" at bounding box center [614, 64] width 72 height 27
